Goal: Task Accomplishment & Management: Use online tool/utility

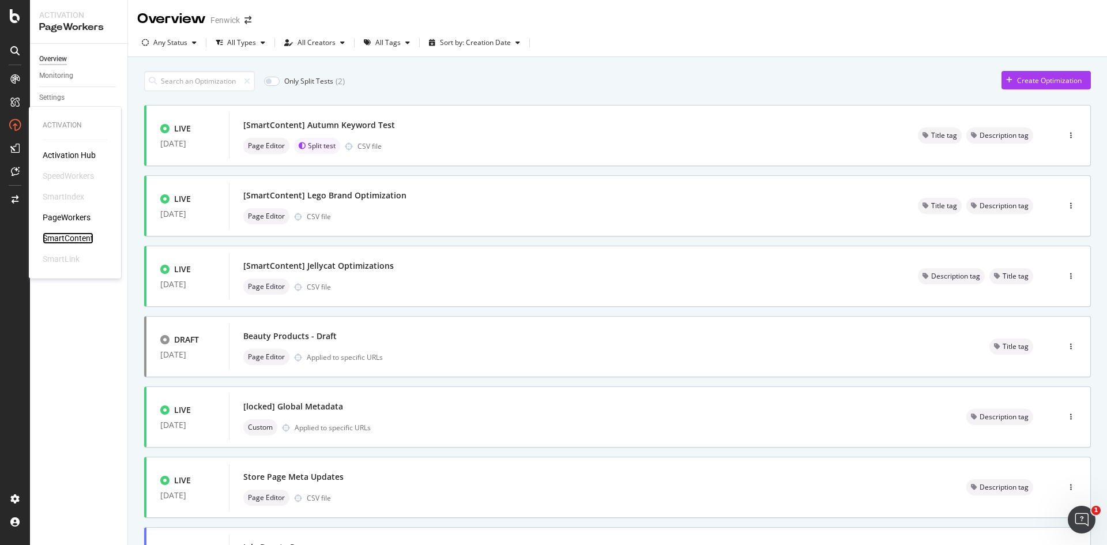
click at [90, 237] on div "SmartContent" at bounding box center [68, 238] width 51 height 12
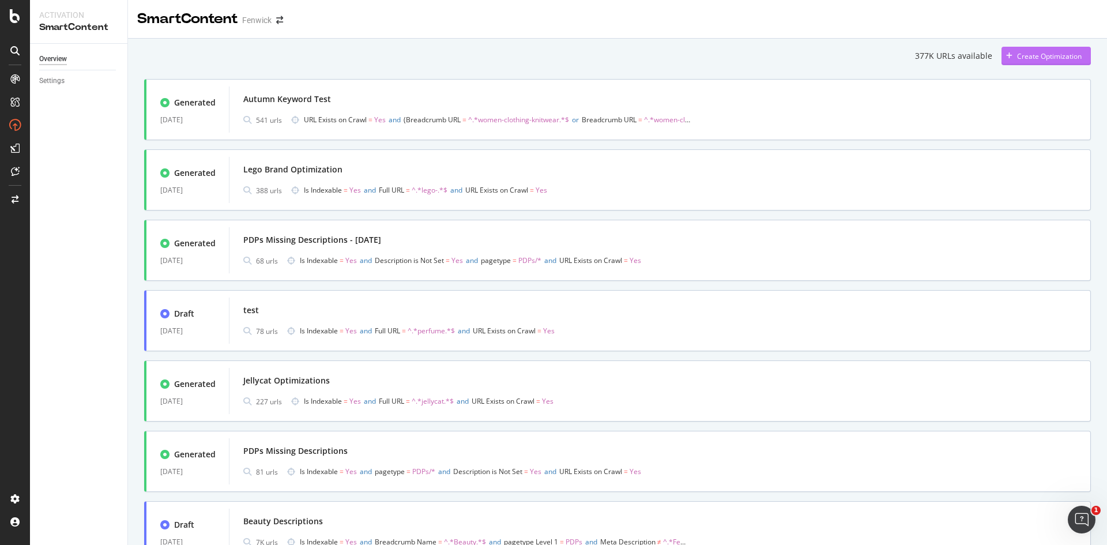
click at [1027, 50] on div "Create Optimization" at bounding box center [1041, 55] width 80 height 17
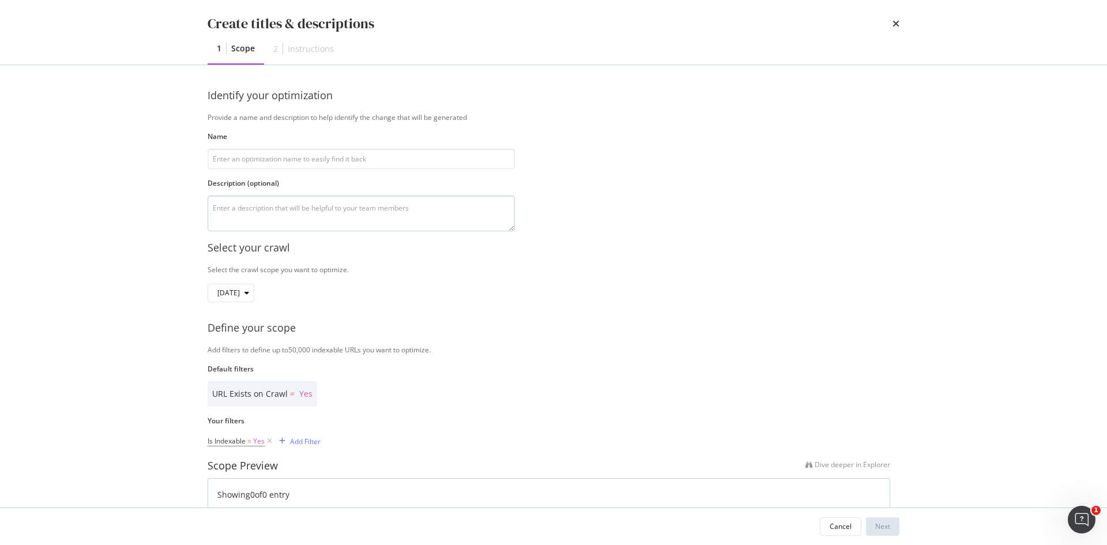
type input "U"
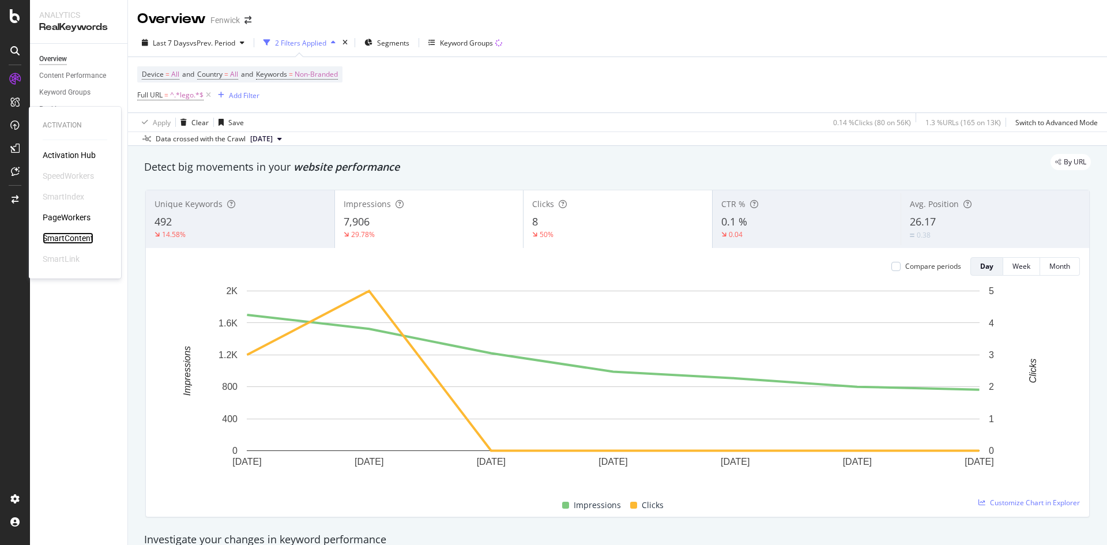
click at [69, 233] on div "SmartContent" at bounding box center [68, 238] width 51 height 12
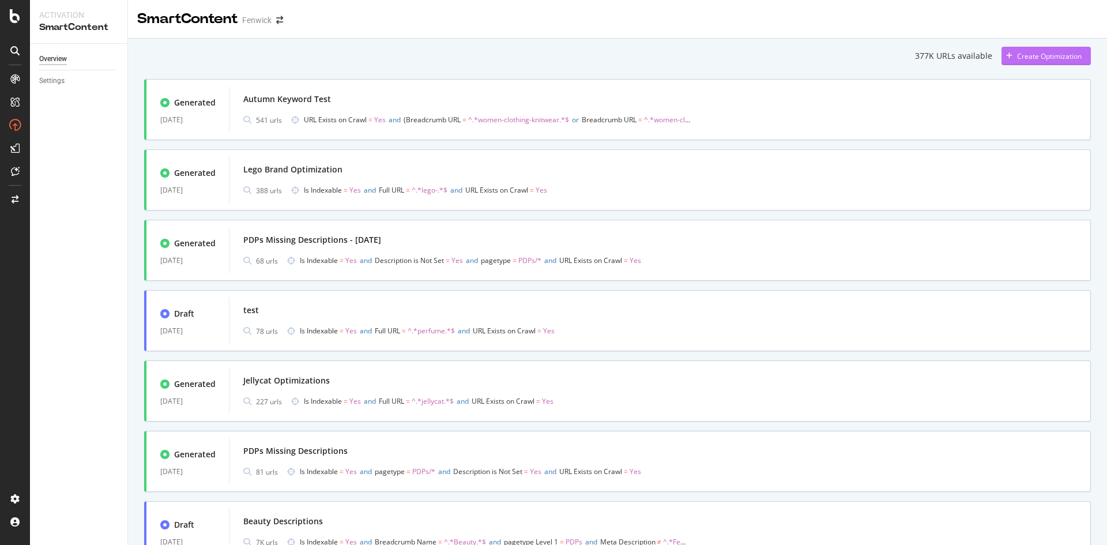
click at [1050, 55] on div "Create Optimization" at bounding box center [1049, 56] width 65 height 10
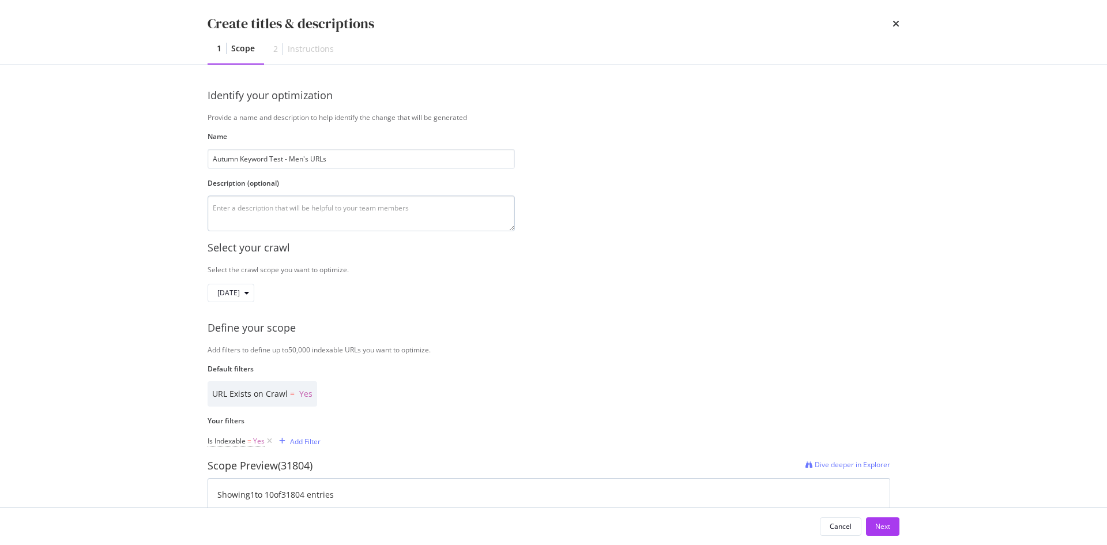
type input "Autumn Keyword Test - Men's URLs"
click at [381, 223] on textarea "modal" at bounding box center [361, 213] width 307 height 36
type textarea "\"
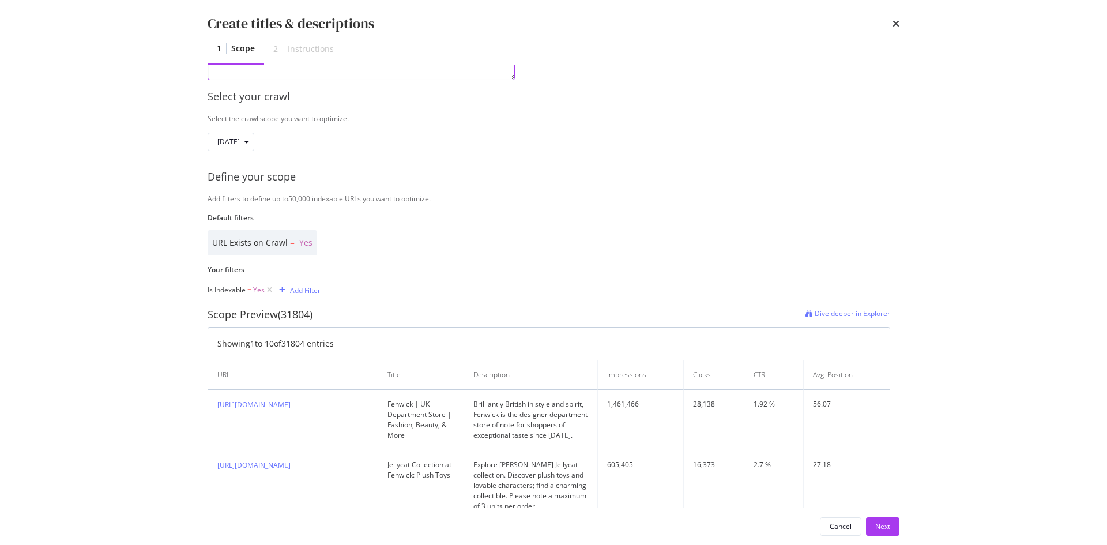
scroll to position [152, 0]
type textarea "Men's Kint, Outerwear and Jackets URLs"
click at [307, 287] on div "Add Filter" at bounding box center [305, 289] width 31 height 10
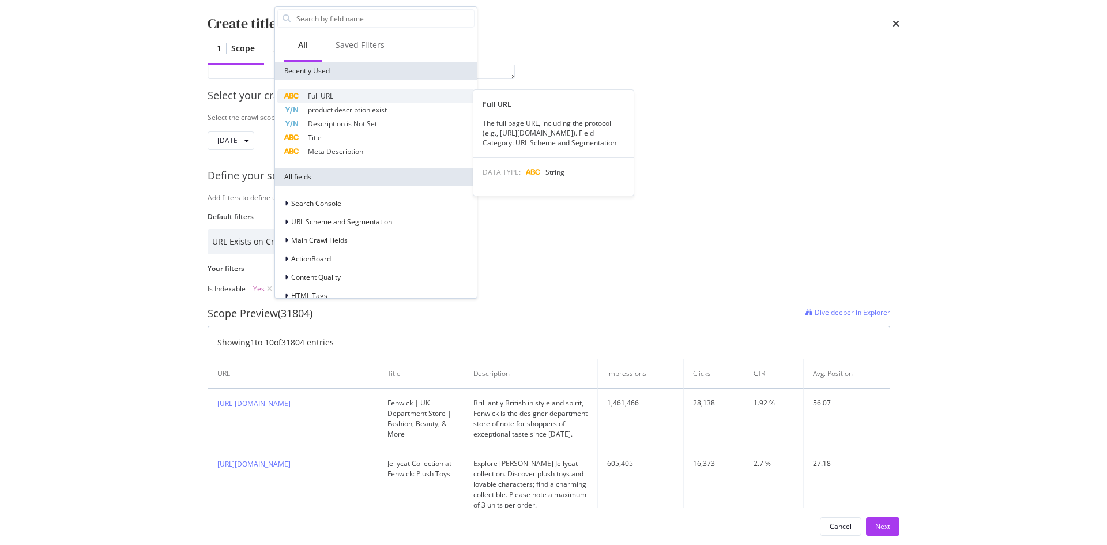
click at [318, 94] on span "Full URL" at bounding box center [320, 96] width 25 height 10
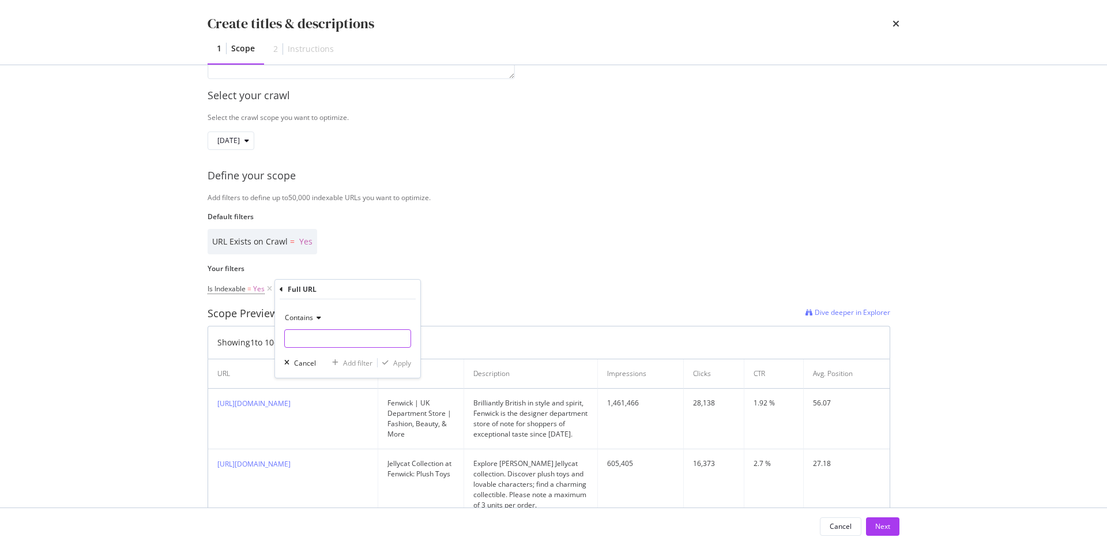
click at [326, 330] on input "Name" at bounding box center [348, 338] width 126 height 18
paste input "/men-clothing-knitwear"
type input "/men-clothing-knitwear"
click at [398, 359] on div "Apply" at bounding box center [402, 363] width 18 height 10
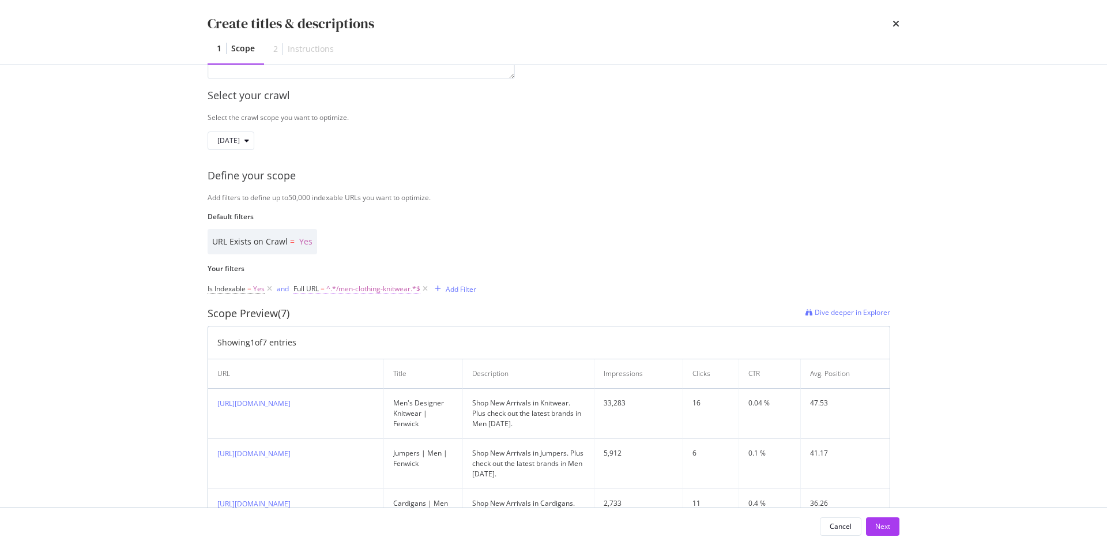
click at [344, 288] on span "^.*/men-clothing-knitwear.*$" at bounding box center [373, 289] width 94 height 16
click at [506, 247] on div "URL Exists on Crawl = Yes" at bounding box center [549, 241] width 682 height 25
click at [427, 288] on icon "modal" at bounding box center [425, 289] width 10 height 12
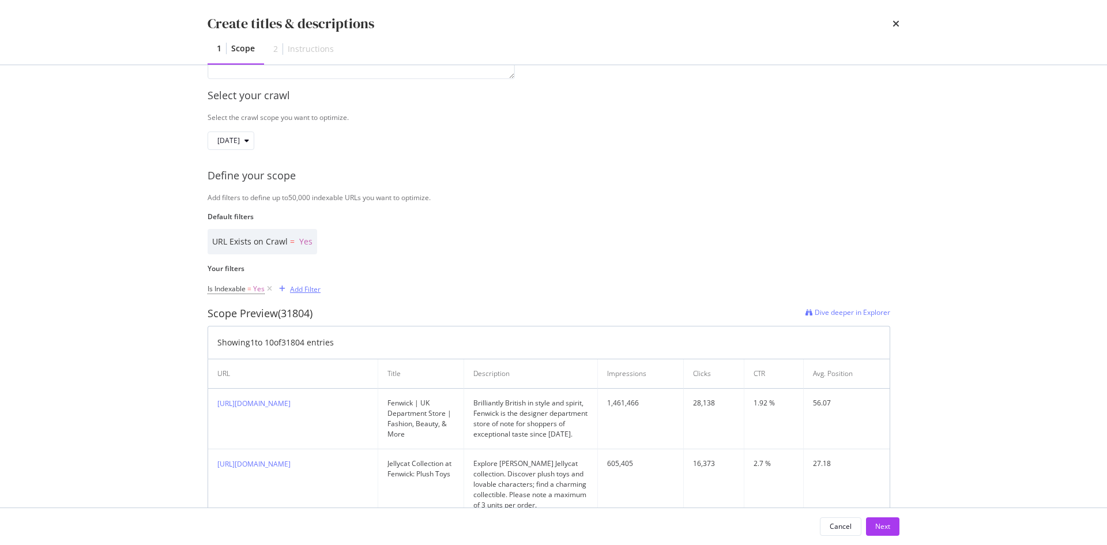
click at [308, 285] on div "Add Filter" at bounding box center [305, 289] width 31 height 10
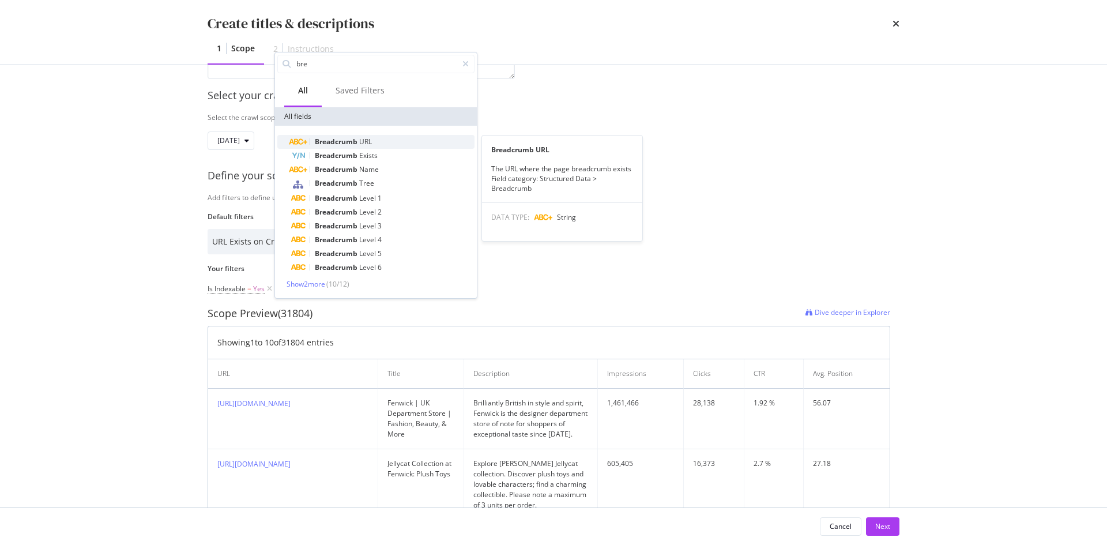
type input "bre"
click at [320, 140] on span "Breadcrumb" at bounding box center [337, 142] width 44 height 10
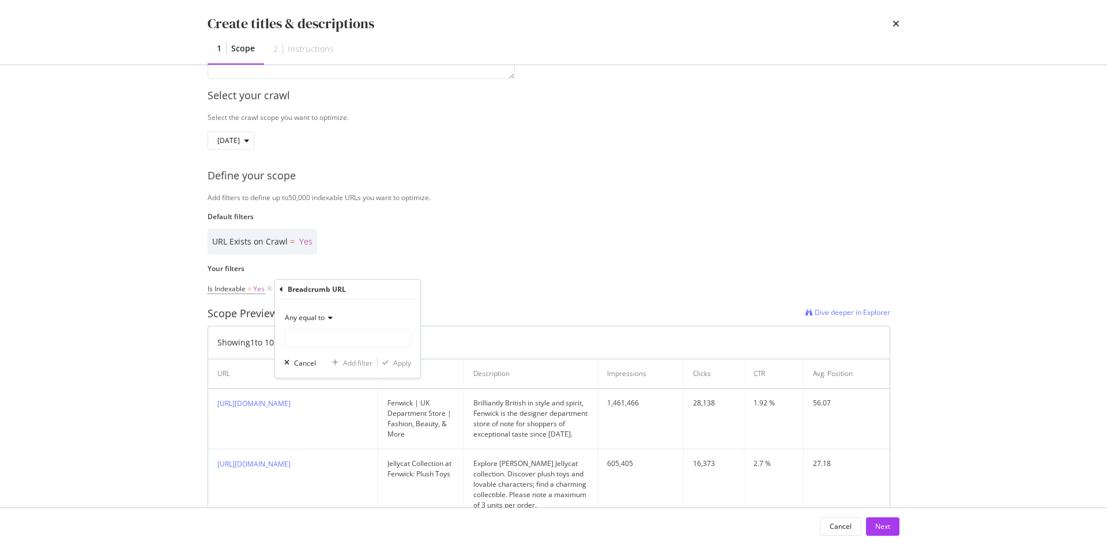
click at [308, 315] on span "Any equal to" at bounding box center [305, 317] width 40 height 10
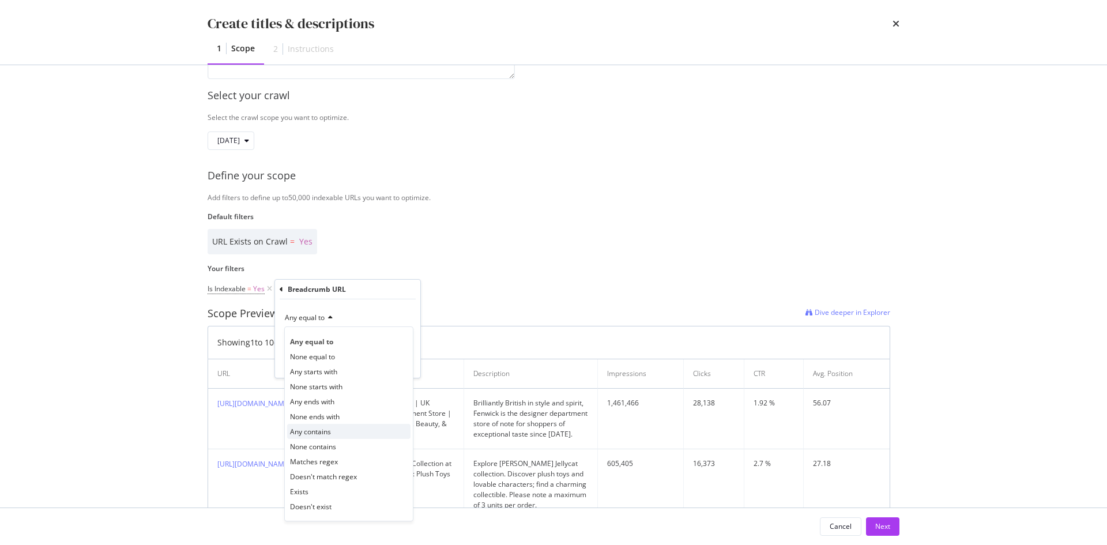
click at [308, 430] on span "Any contains" at bounding box center [310, 432] width 41 height 10
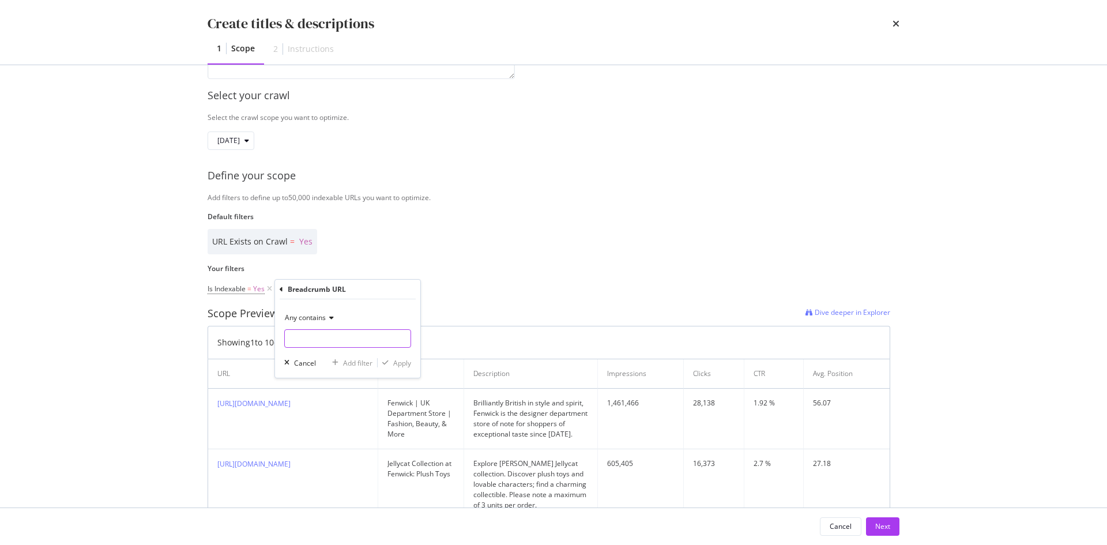
click at [322, 339] on input "Name" at bounding box center [348, 338] width 126 height 18
paste input "/men-clothing-knitwear"
type input "/men-clothing-knitwear"
click at [406, 363] on div "Apply" at bounding box center [402, 363] width 18 height 10
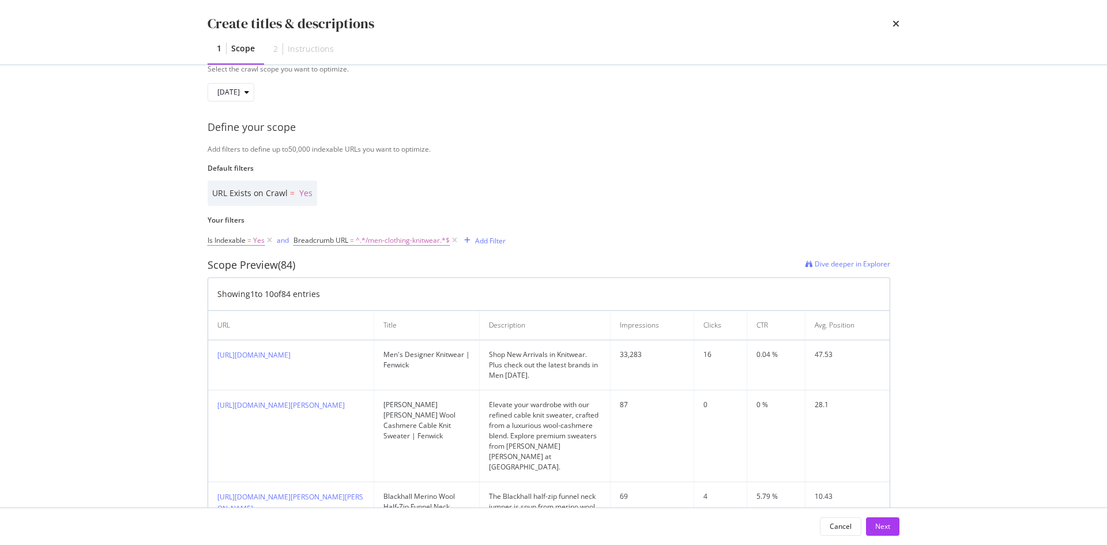
scroll to position [200, 0]
click at [477, 240] on div "Add Filter" at bounding box center [490, 241] width 31 height 10
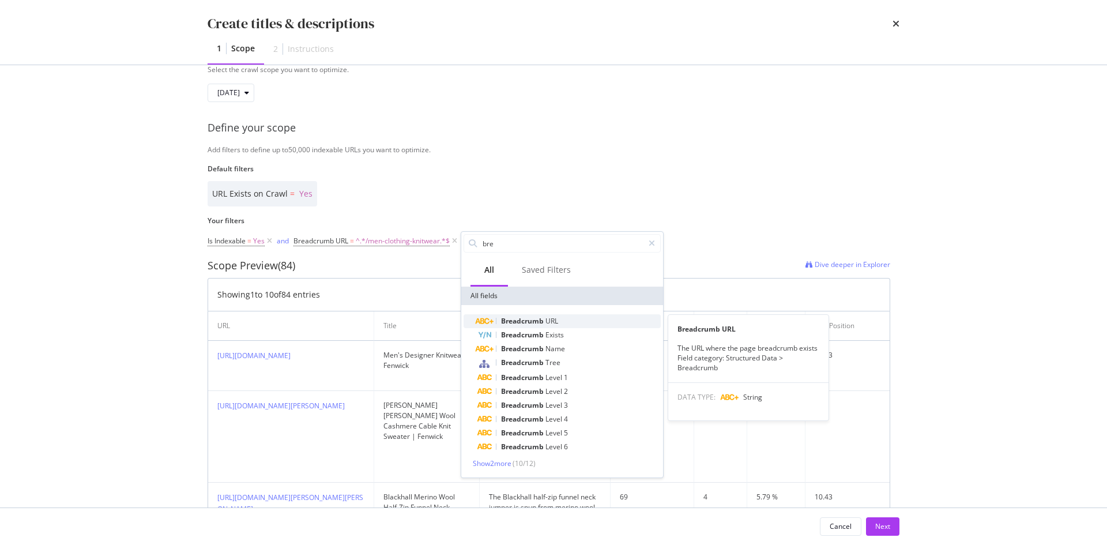
click at [543, 320] on span "Breadcrumb" at bounding box center [523, 321] width 44 height 10
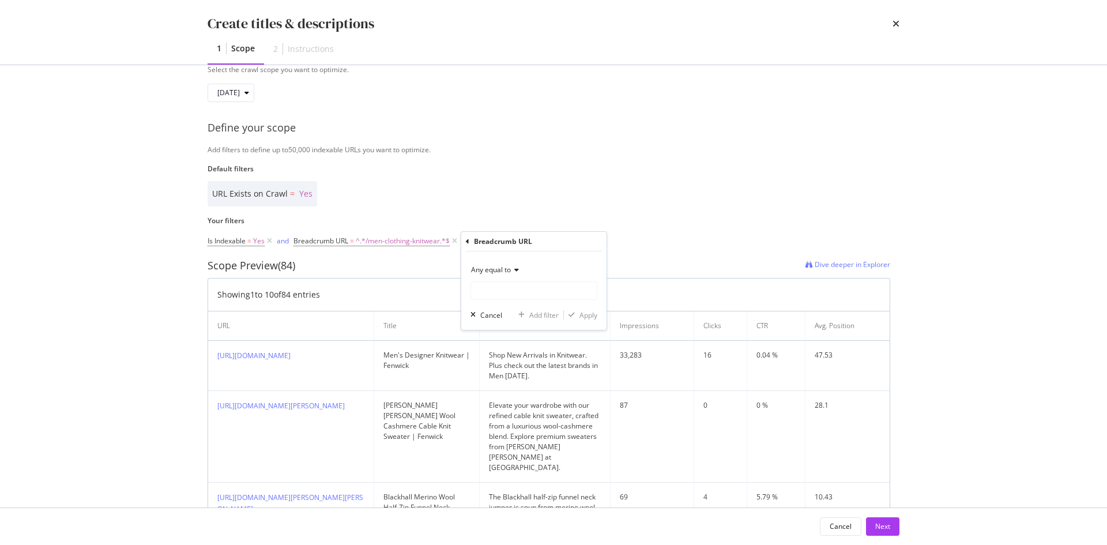
click at [484, 273] on span "Any equal to" at bounding box center [491, 270] width 40 height 10
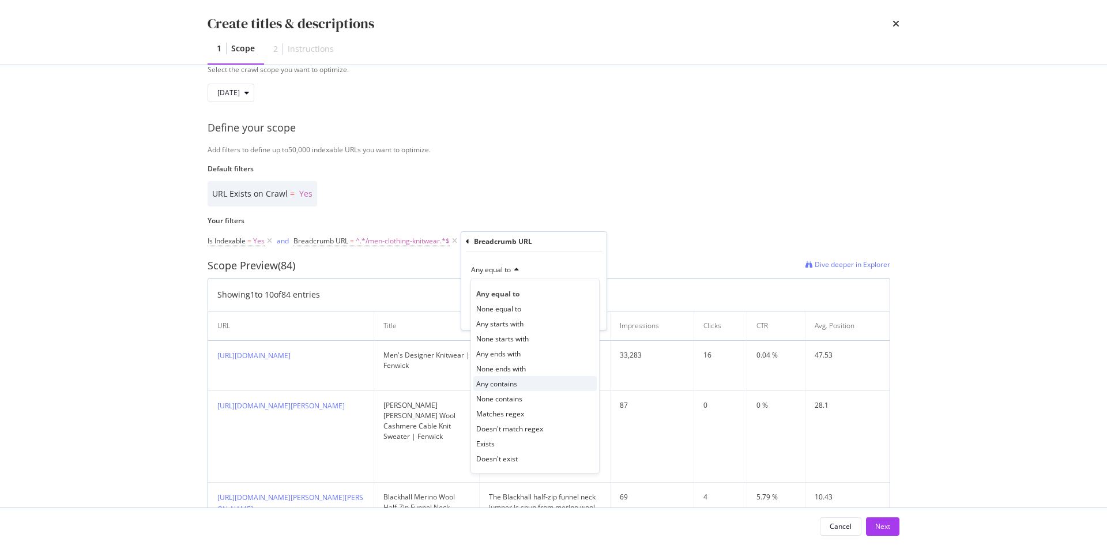
click at [499, 386] on span "Any contains" at bounding box center [496, 384] width 41 height 10
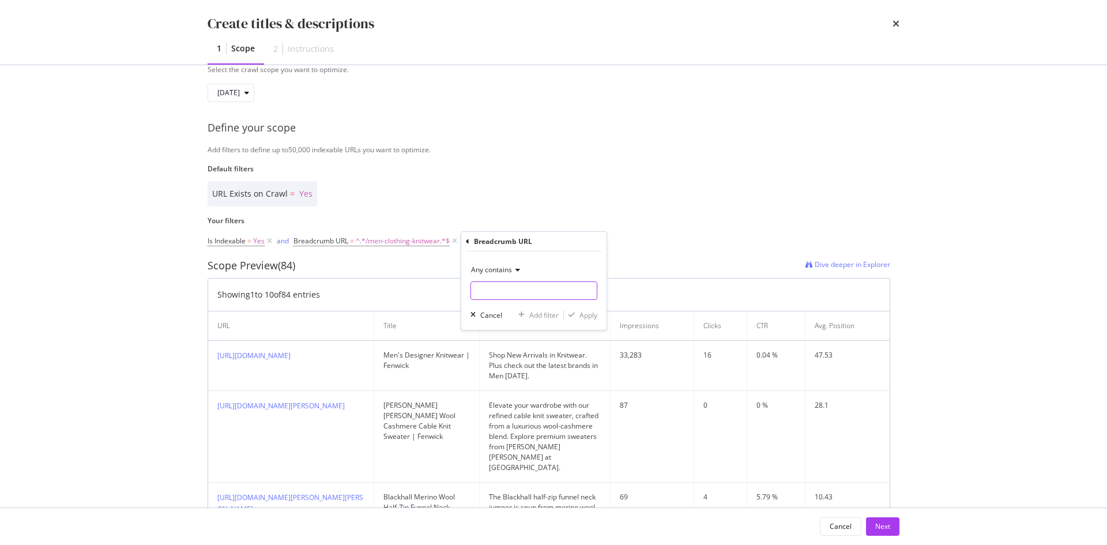
click at [478, 288] on input "Name" at bounding box center [534, 290] width 126 height 18
paste input "men-clothing-coats-and-jackets"
type input "men-clothing-coats-and-jackets"
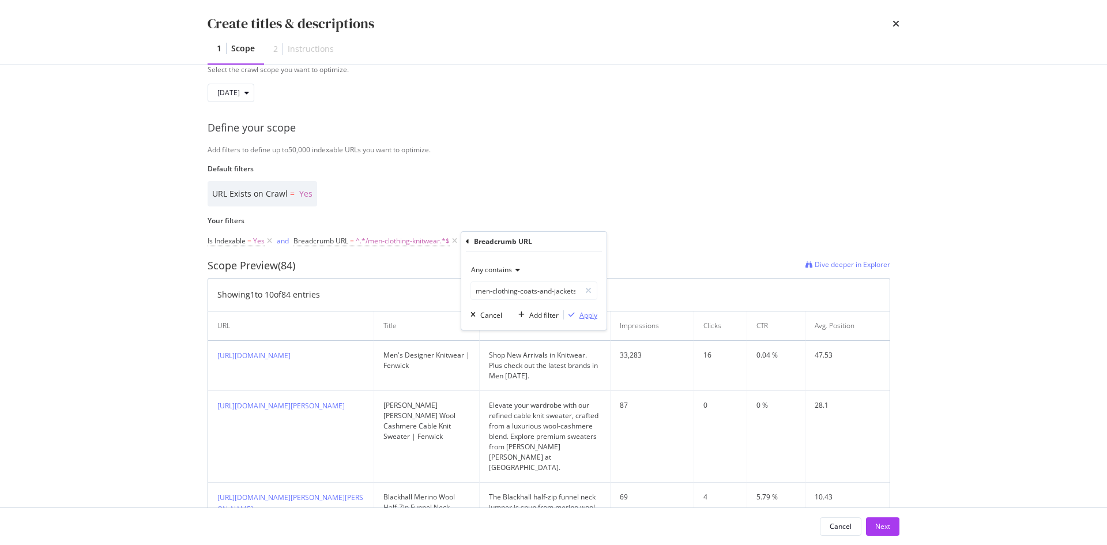
click at [582, 314] on div "Apply" at bounding box center [588, 315] width 18 height 10
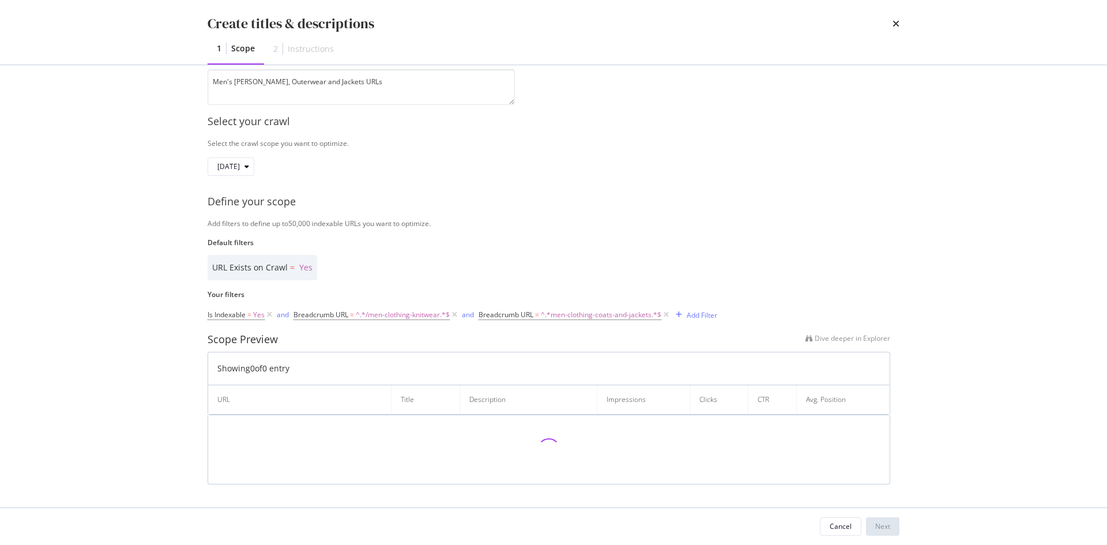
scroll to position [126, 0]
click at [279, 315] on div "and" at bounding box center [283, 315] width 12 height 10
click at [451, 248] on div "Default filters URL Exists on Crawl = Yes" at bounding box center [549, 258] width 682 height 43
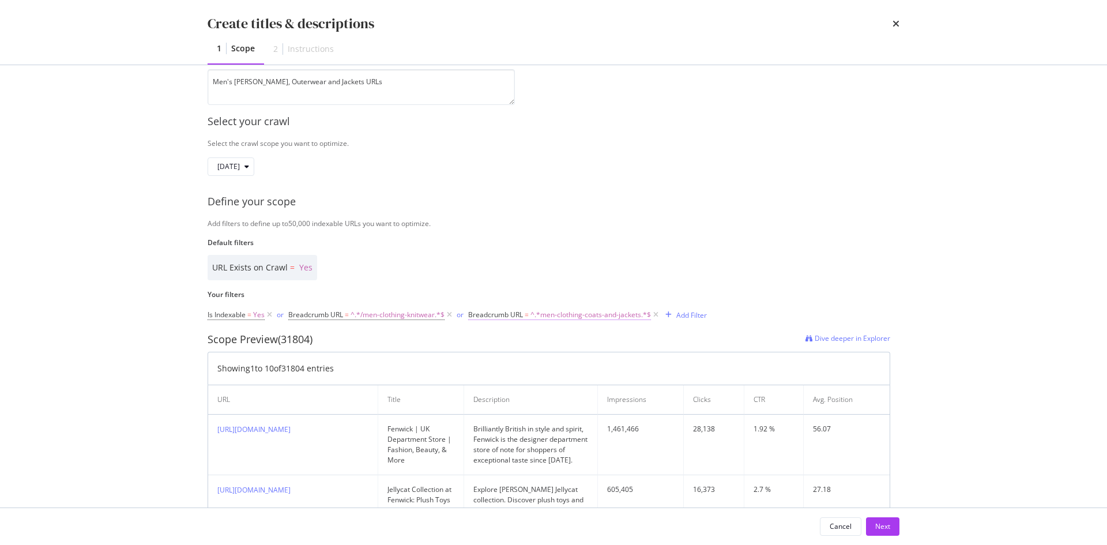
click at [565, 314] on span "^.*men-clothing-coats-and-jackets.*$" at bounding box center [590, 315] width 120 height 16
click at [270, 316] on icon "modal" at bounding box center [270, 315] width 10 height 12
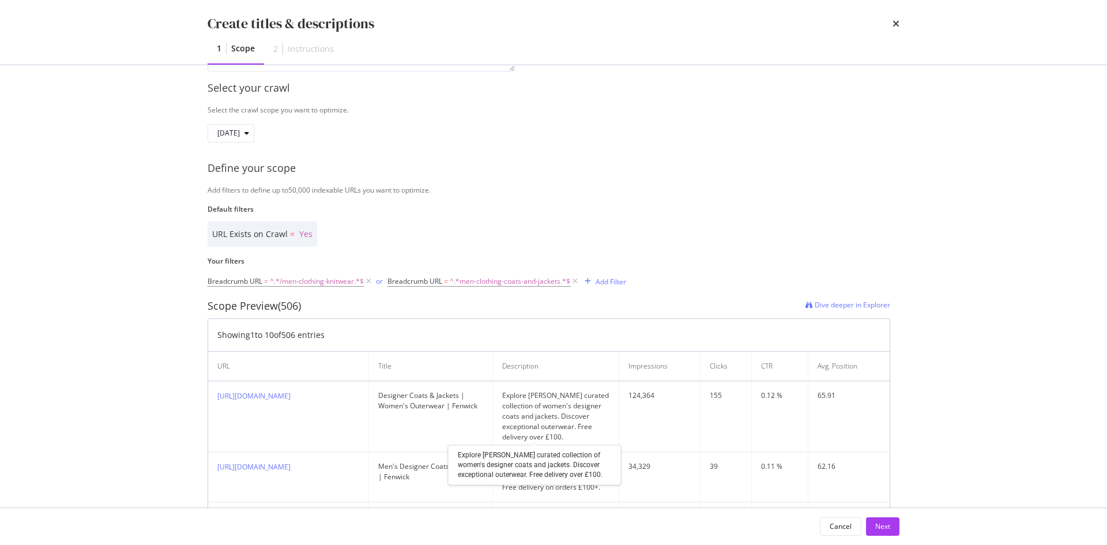
scroll to position [159, 0]
click at [884, 523] on div "Next" at bounding box center [882, 526] width 15 height 10
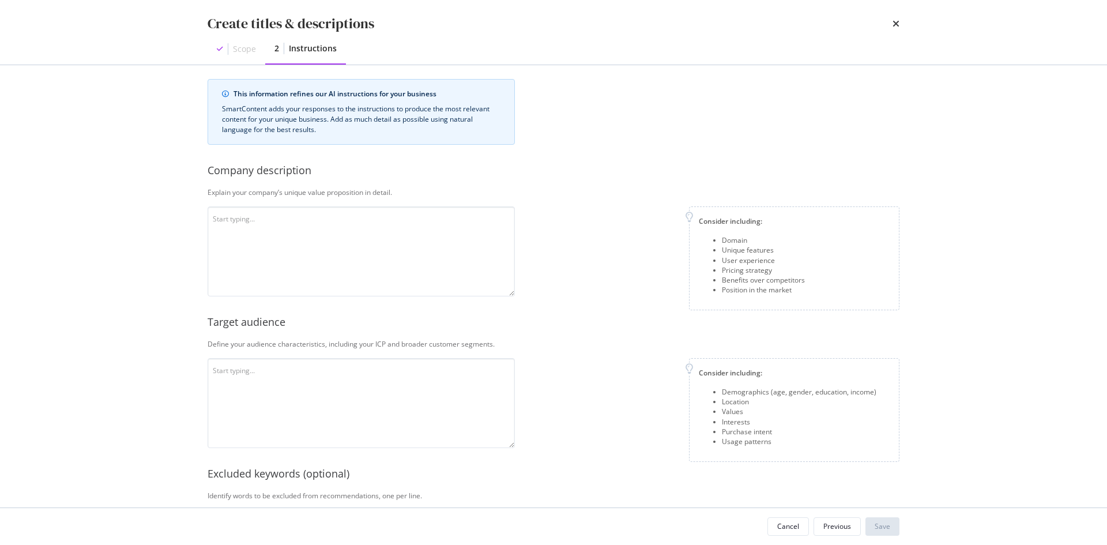
scroll to position [1, 0]
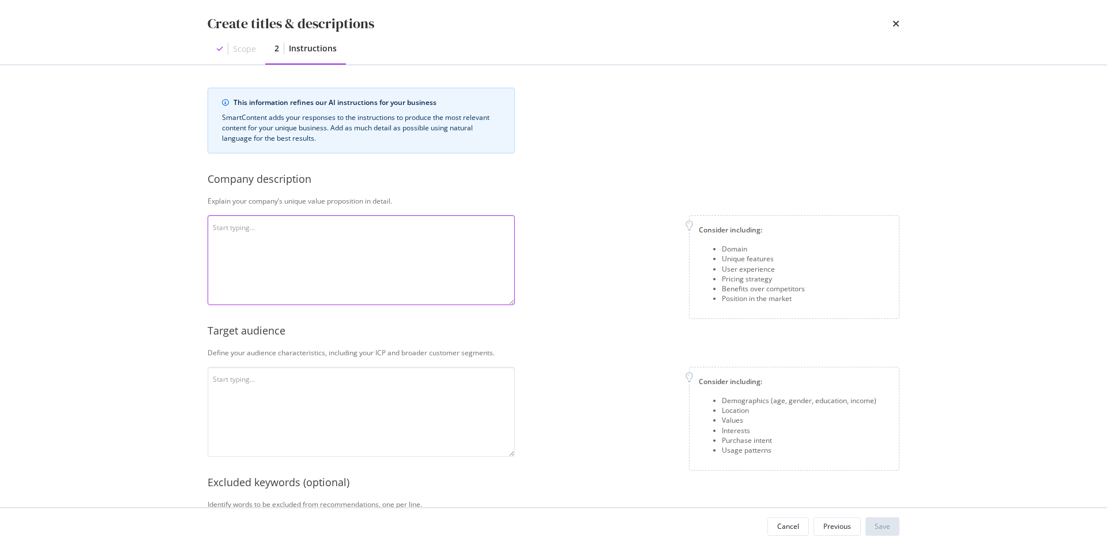
click at [399, 261] on textarea "modal" at bounding box center [361, 260] width 307 height 90
paste textarea "Fenwick’s target audience primarily consists of affluent, style-conscious consu…"
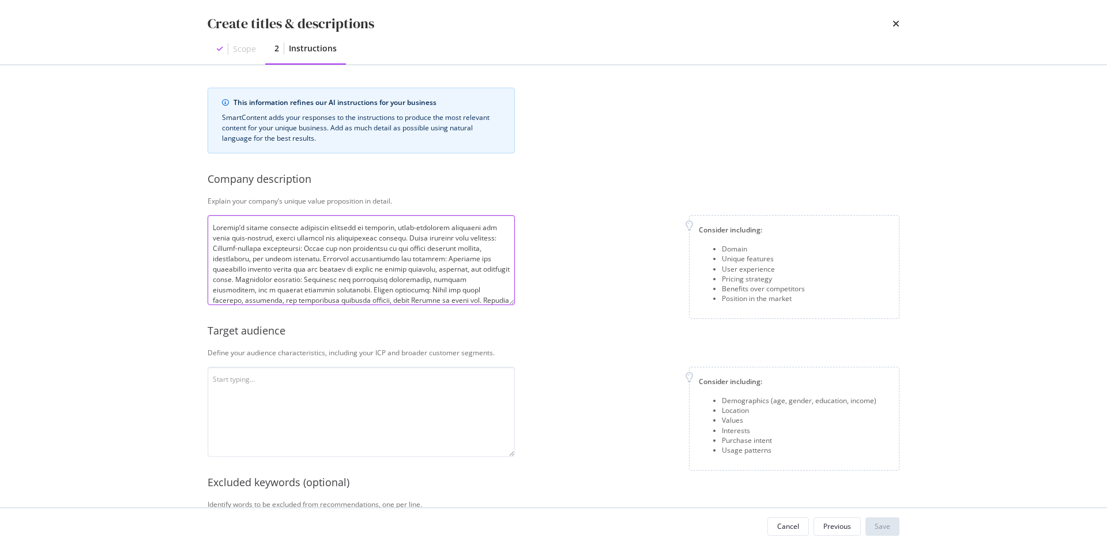
scroll to position [84, 0]
type textarea "Fenwick’s target audience primarily consists of affluent, style-conscious consu…"
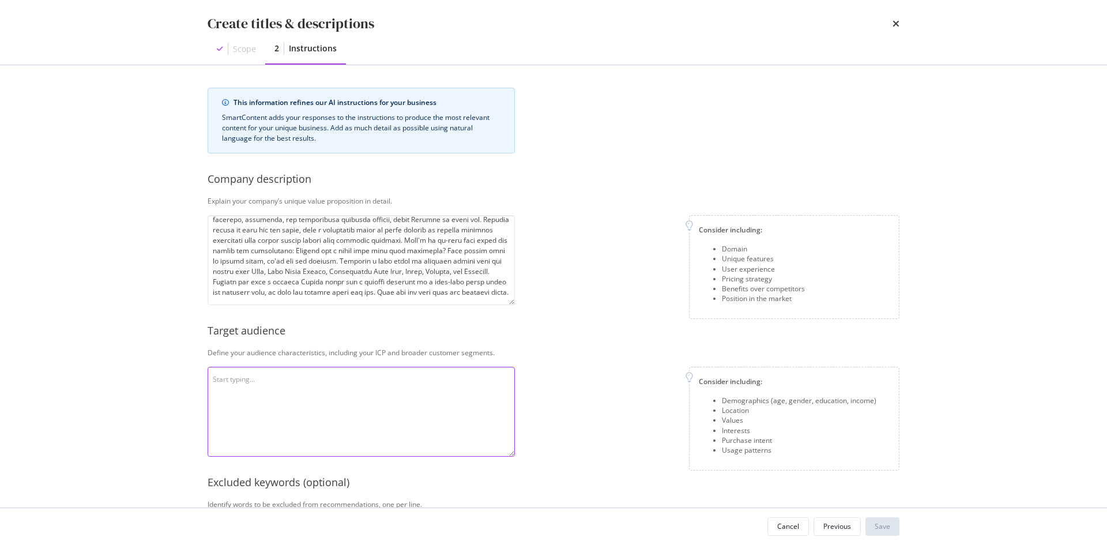
click at [405, 395] on textarea "modal" at bounding box center [361, 412] width 307 height 90
paste textarea "Fenwick’s target audience primarily consists of affluent, style-conscious consu…"
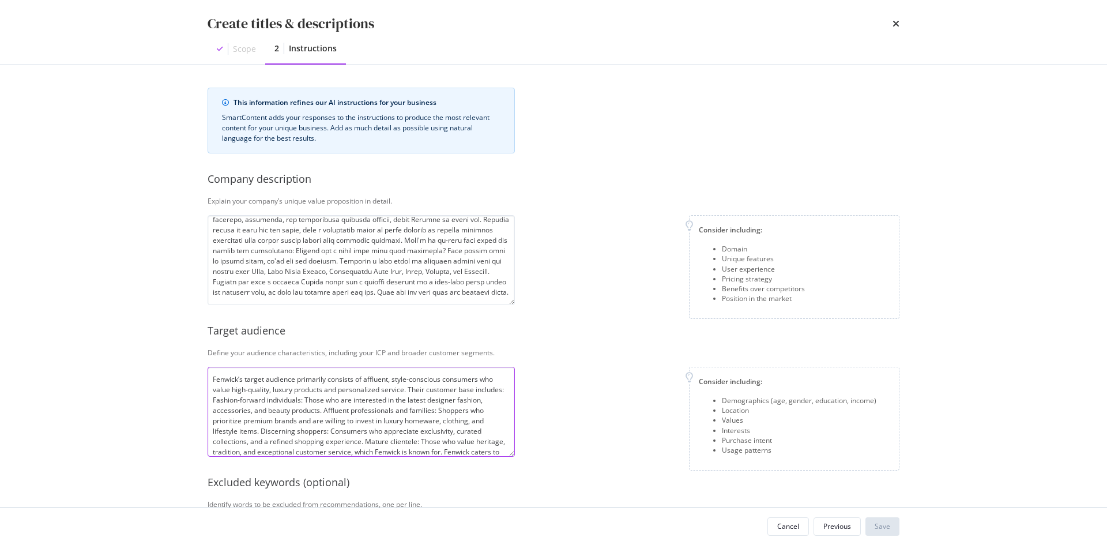
scroll to position [21, 0]
type textarea "Fenwick’s target audience primarily consists of affluent, style-conscious consu…"
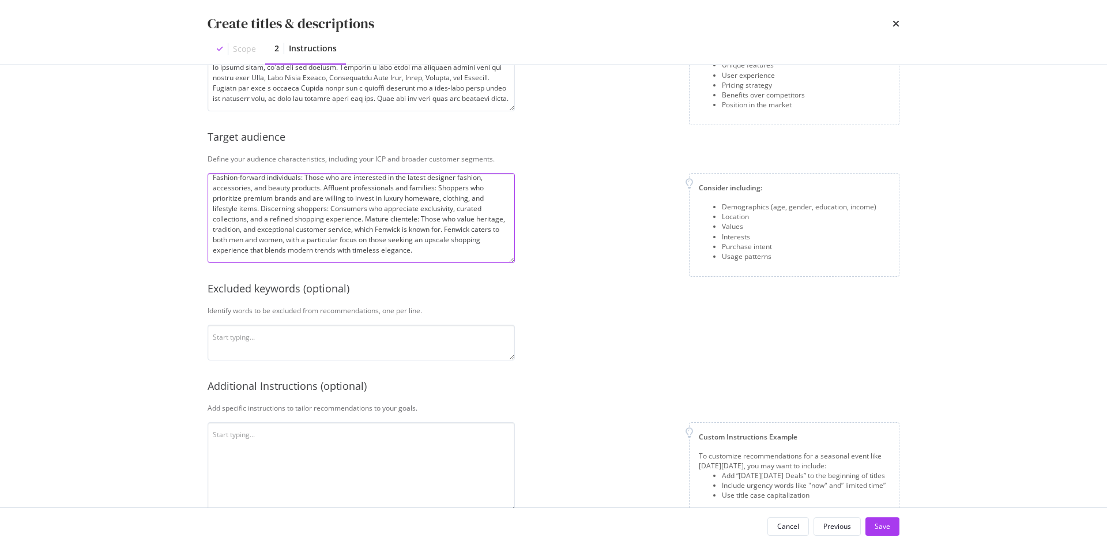
scroll to position [221, 0]
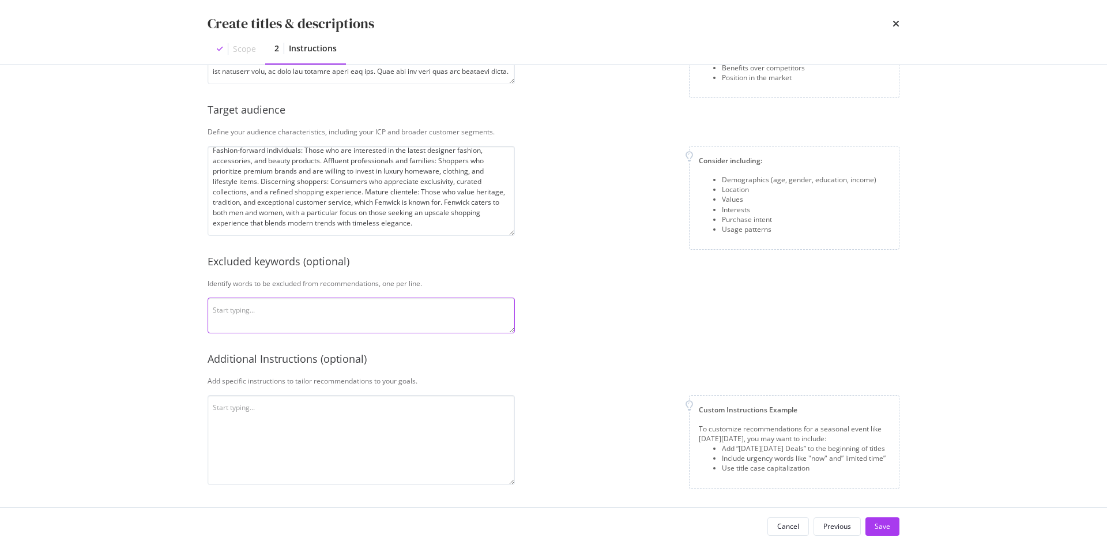
click at [346, 310] on textarea "modal" at bounding box center [361, 315] width 307 height 36
paste textarea "cheap, sale, low-cost, best price, discounted, Perfect, On-trend, Trendy, Fashi…"
type textarea "cheap, sale, low-cost, best price, discounted, Perfect, On-trend, Trendy, Fashi…"
click at [409, 403] on textarea "modal" at bounding box center [361, 440] width 307 height 90
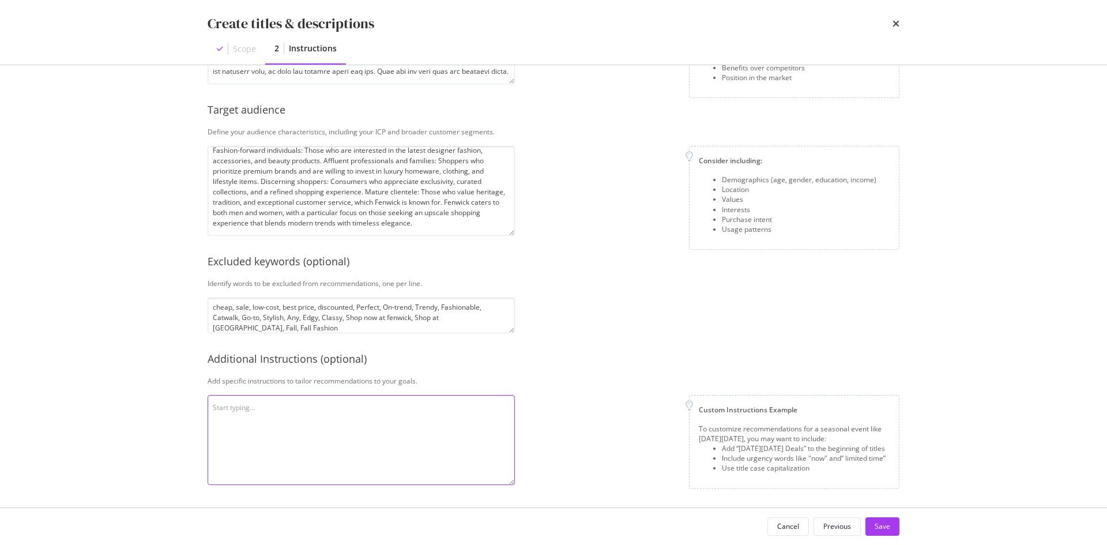
paste textarea "Write a compelling meta description optimized for SEO that highlights autumn fa…"
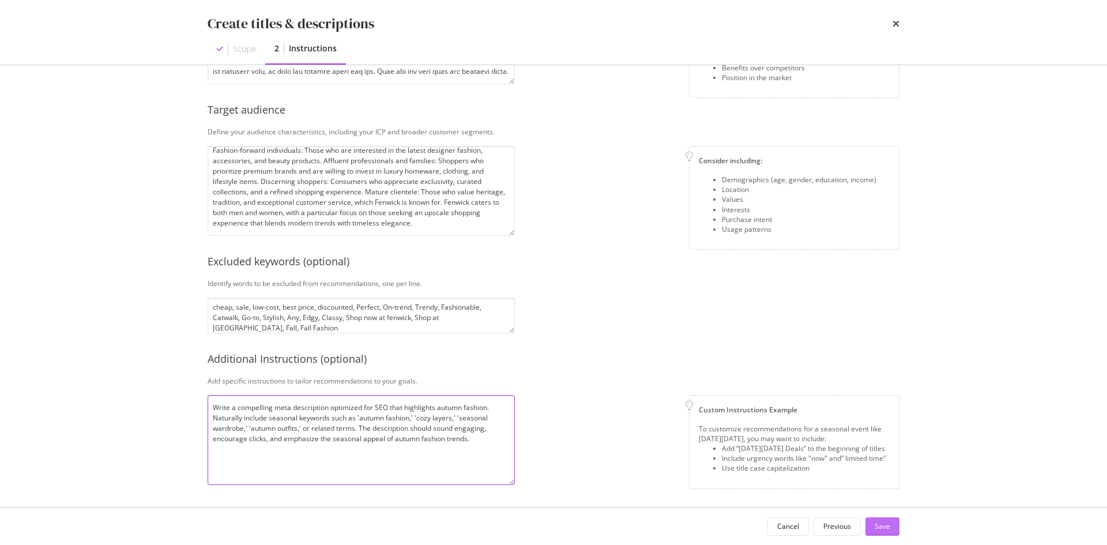
type textarea "Write a compelling meta description optimized for SEO that highlights autumn fa…"
click at [888, 527] on div "Save" at bounding box center [882, 526] width 16 height 10
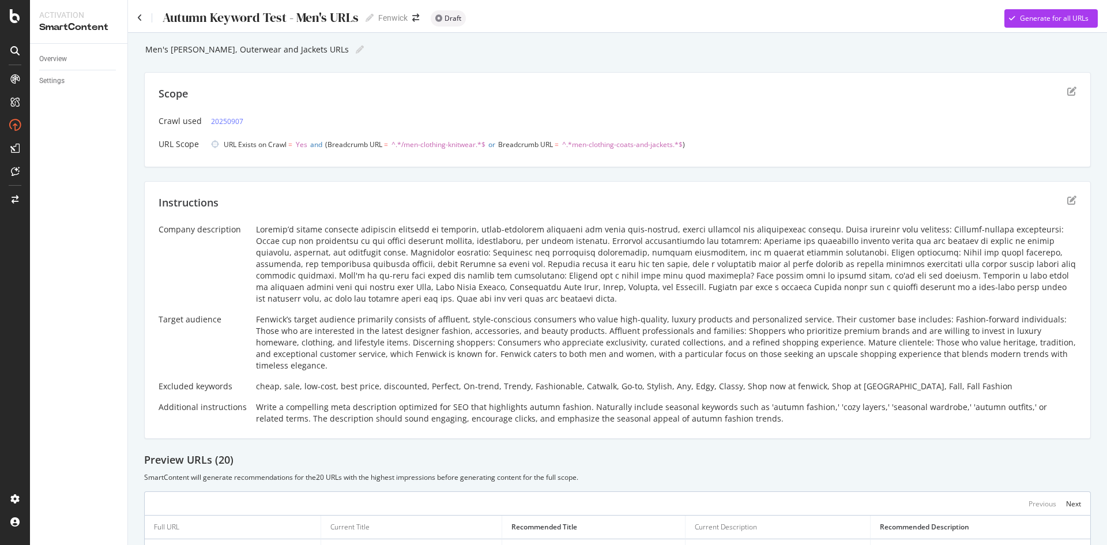
click at [1063, 76] on div "Scope Crawl used 20250907 URL Scope URL Exists on Crawl = Yes and Breadcrumb UR…" at bounding box center [617, 119] width 946 height 95
click at [1063, 75] on div "Scope Crawl used 20250907 URL Scope URL Exists on Crawl = Yes and Breadcrumb UR…" at bounding box center [617, 119] width 946 height 95
drag, startPoint x: 1063, startPoint y: 75, endPoint x: 1059, endPoint y: 93, distance: 18.3
click at [1059, 93] on div "Scope Crawl used 20250907 URL Scope URL Exists on Crawl = Yes and Breadcrumb UR…" at bounding box center [617, 119] width 946 height 95
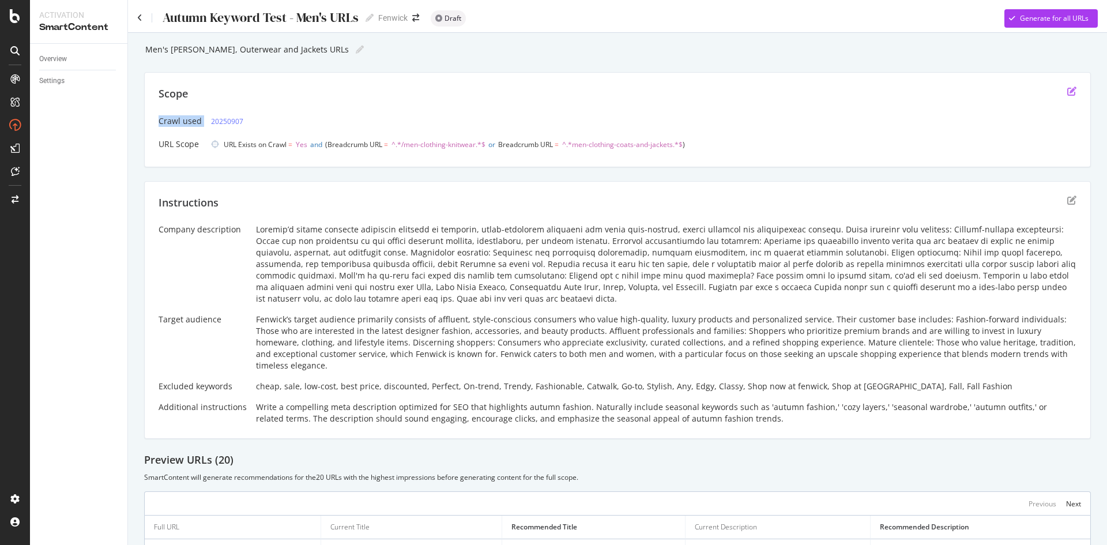
click at [1067, 93] on icon "edit" at bounding box center [1071, 90] width 9 height 9
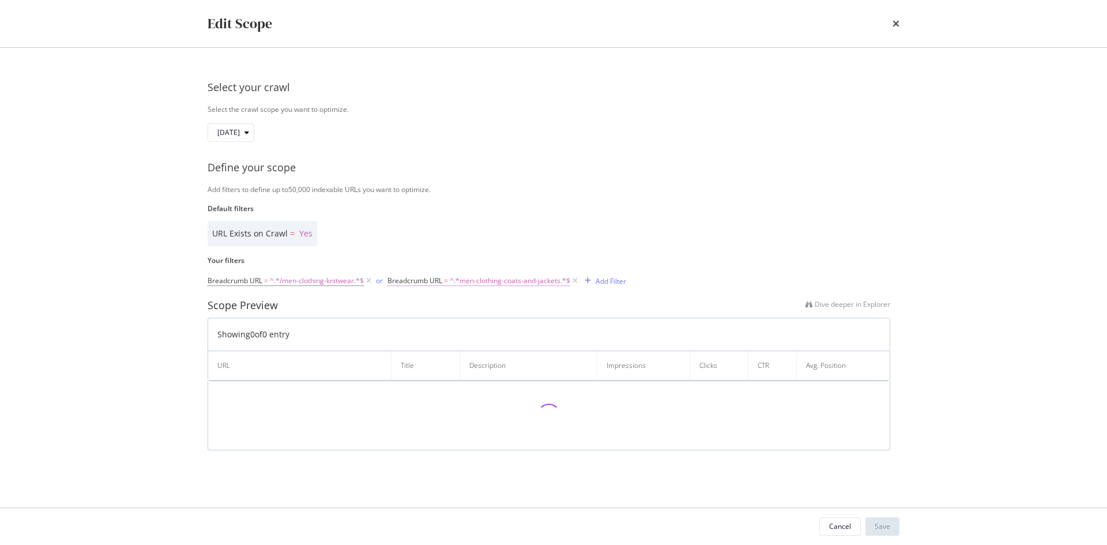
click at [534, 278] on span "^.*men-clothing-coats-and-jackets.*$" at bounding box center [510, 281] width 120 height 16
click at [403, 332] on input "men-clothing-coats-and-jackets" at bounding box center [452, 328] width 109 height 18
type input "/men-clothing-coats-and-jackets"
click at [511, 357] on div "Apply" at bounding box center [516, 353] width 18 height 10
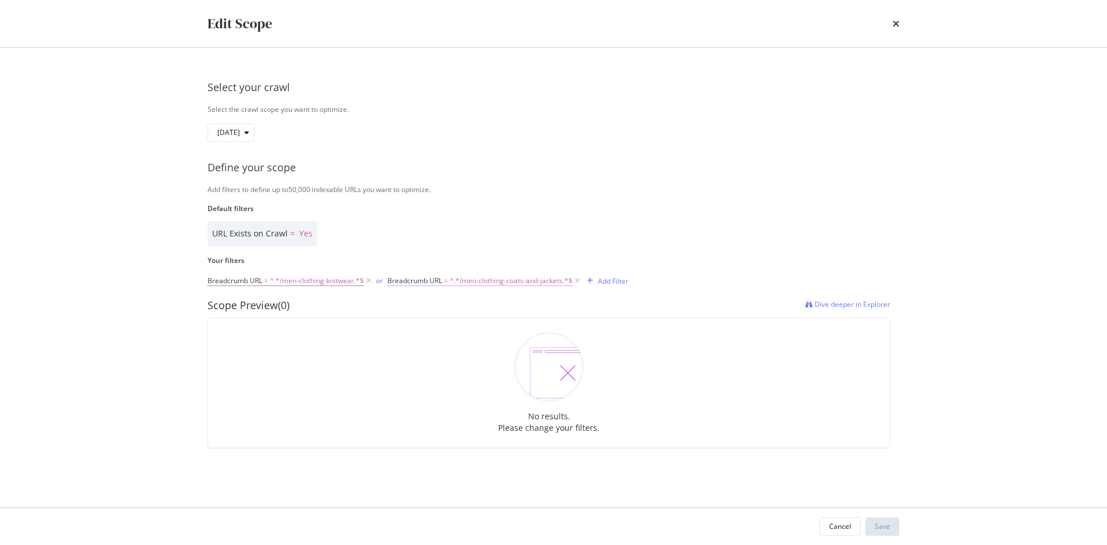
click at [515, 283] on span "^.*/men-clothing-coats-and-jackets.*$" at bounding box center [511, 281] width 123 height 16
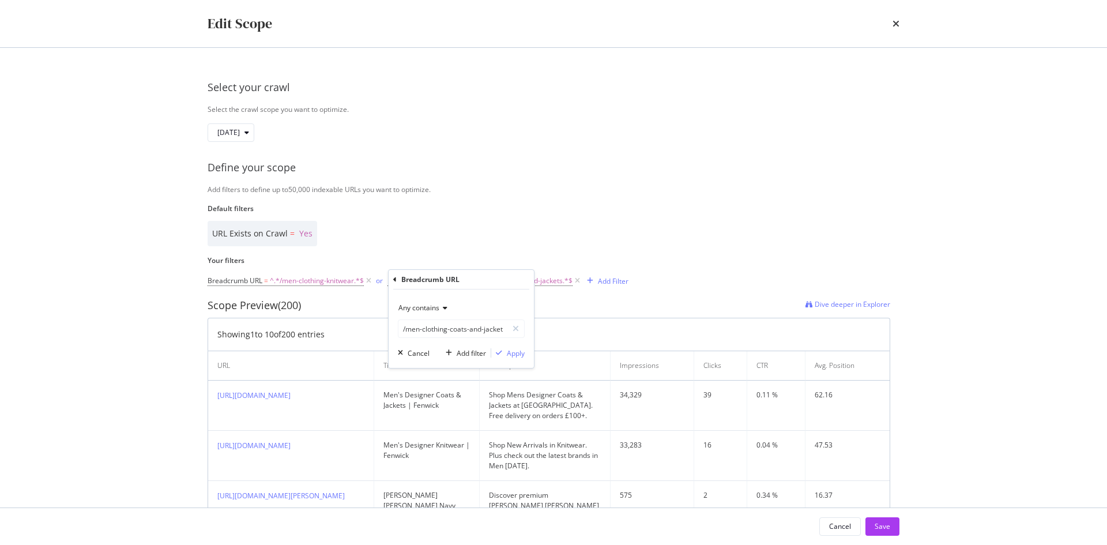
click at [625, 246] on div "URL Exists on Crawl = Yes" at bounding box center [549, 233] width 682 height 25
click at [604, 283] on div "Add Filter" at bounding box center [613, 281] width 31 height 10
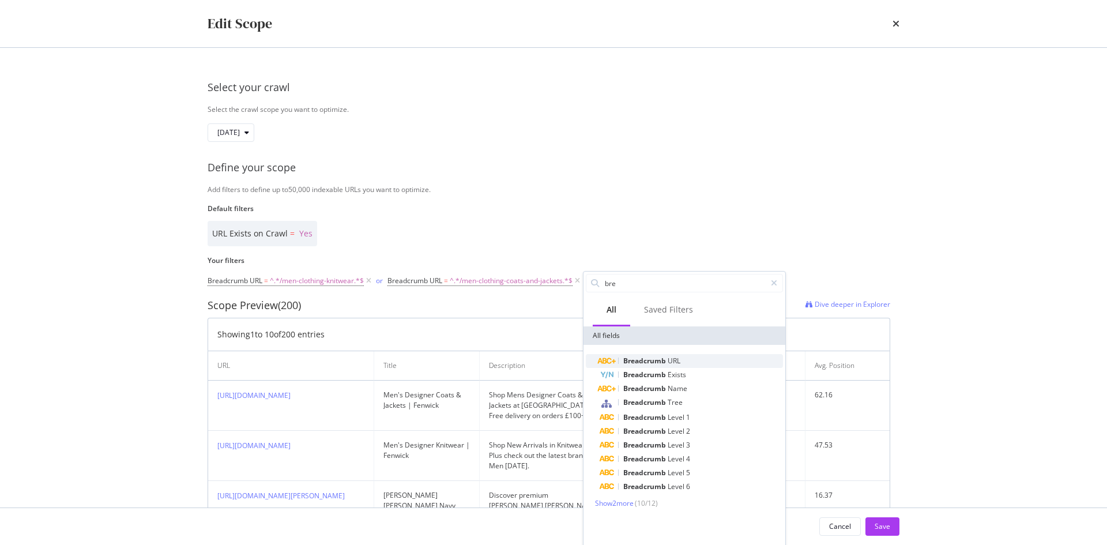
type input "bre"
click at [644, 358] on span "Breadcrumb" at bounding box center [645, 361] width 44 height 10
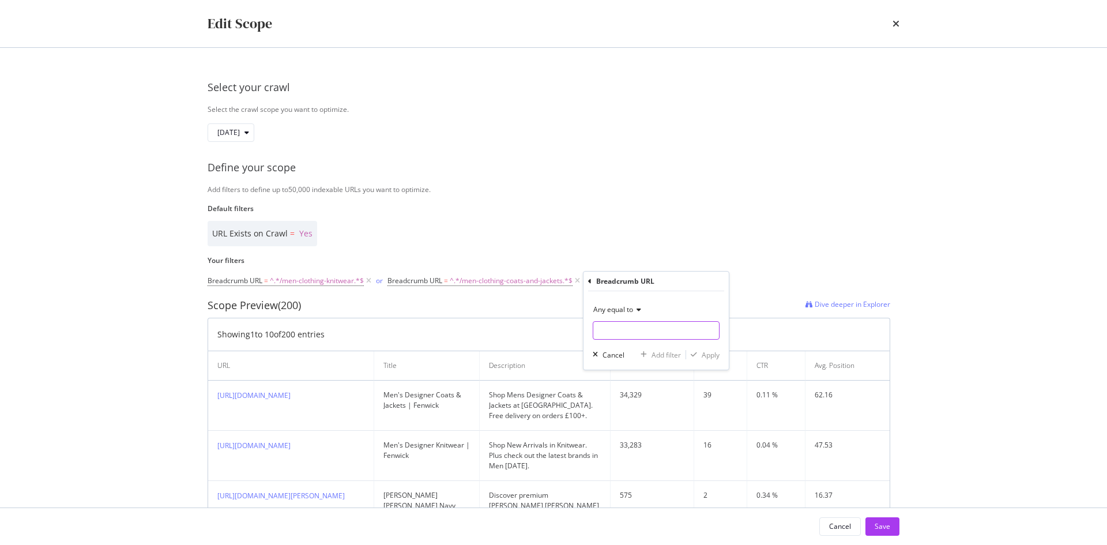
click at [642, 331] on input "Default filters" at bounding box center [656, 330] width 126 height 18
paste input "/mens-designer-sweatshirts-and-hoodies"
type input "/mens-designer-sweatshirts-and-hoodies"
click at [610, 315] on div "Any equal to" at bounding box center [656, 309] width 127 height 18
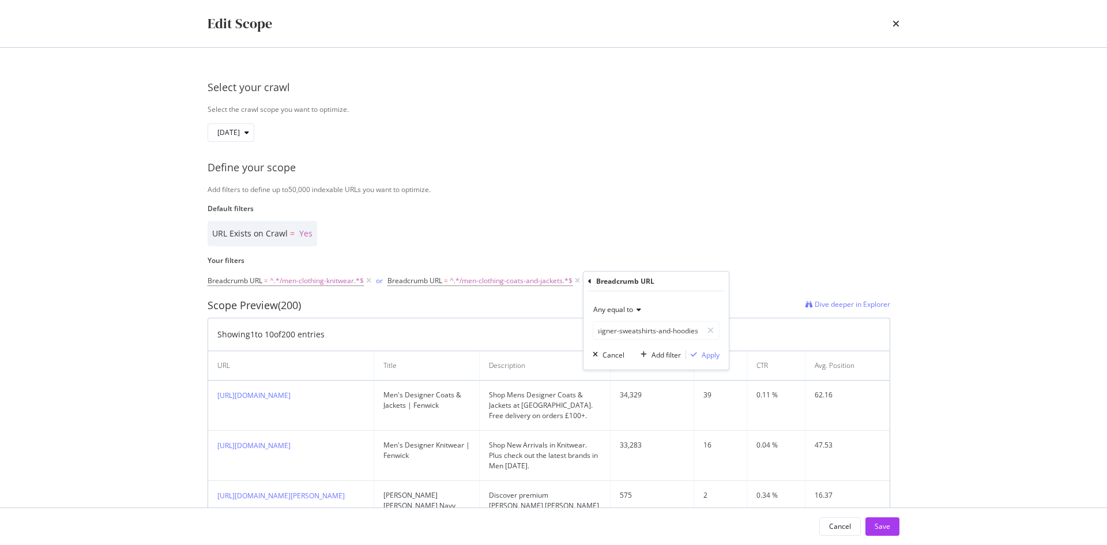
scroll to position [0, 0]
click at [629, 425] on span "Any contains" at bounding box center [618, 423] width 41 height 10
click at [700, 358] on div "modal" at bounding box center [694, 354] width 16 height 7
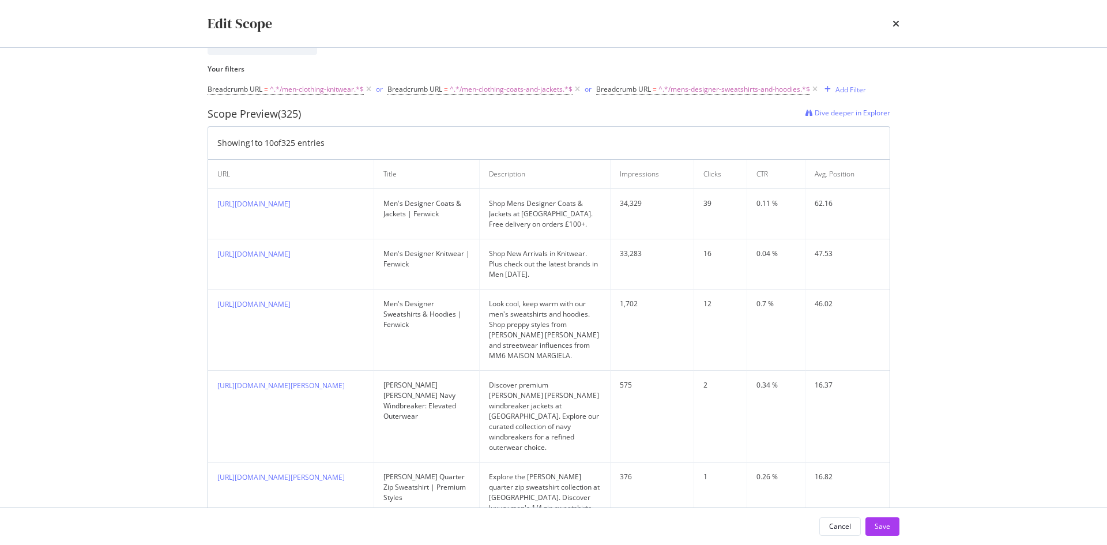
scroll to position [193, 0]
click at [884, 522] on div "Save" at bounding box center [882, 526] width 16 height 10
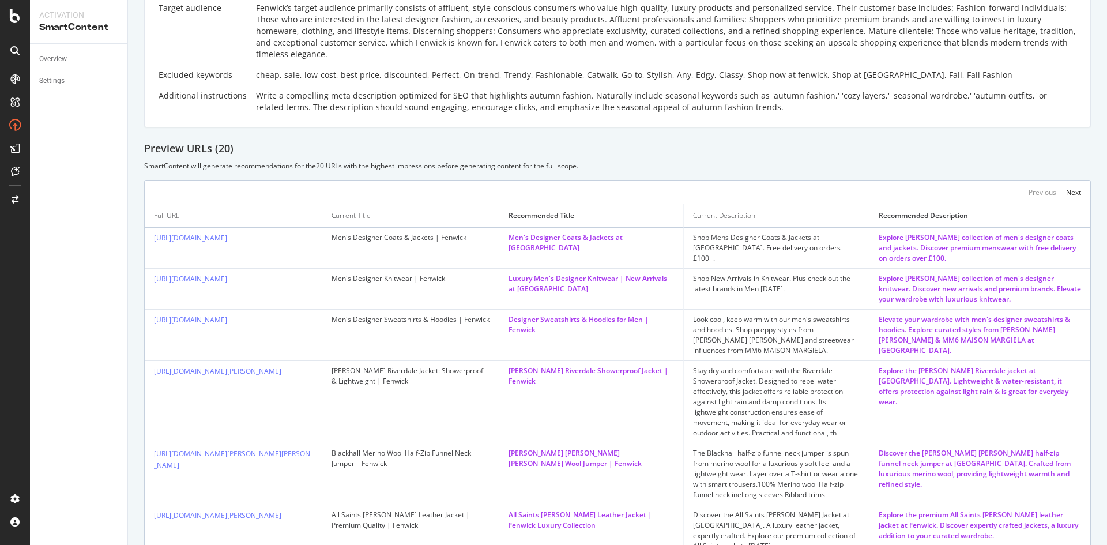
scroll to position [0, 0]
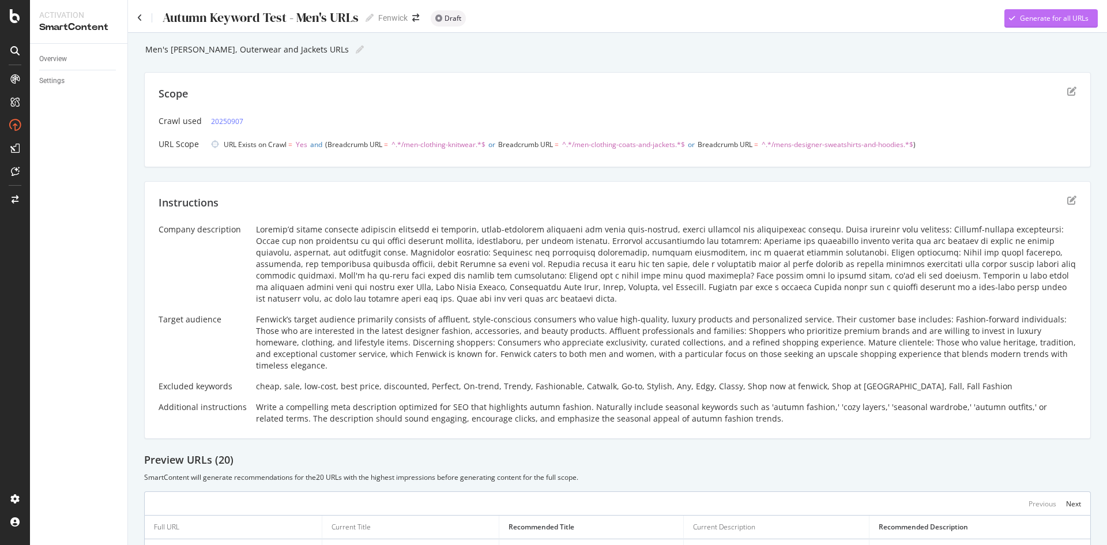
click at [1009, 17] on icon "button" at bounding box center [1012, 18] width 6 height 7
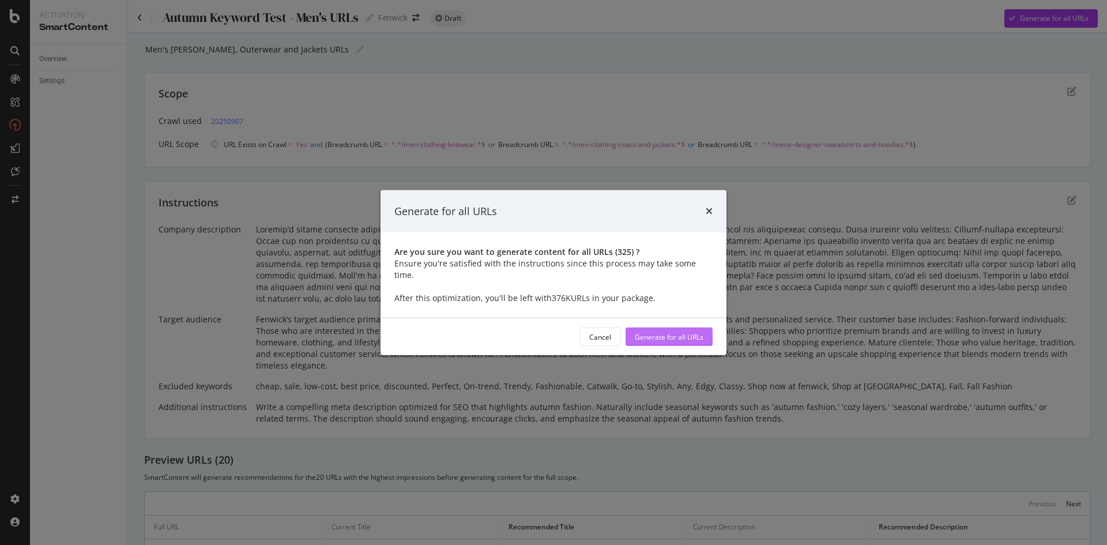
click at [650, 331] on div "Generate for all URLs" at bounding box center [669, 336] width 69 height 10
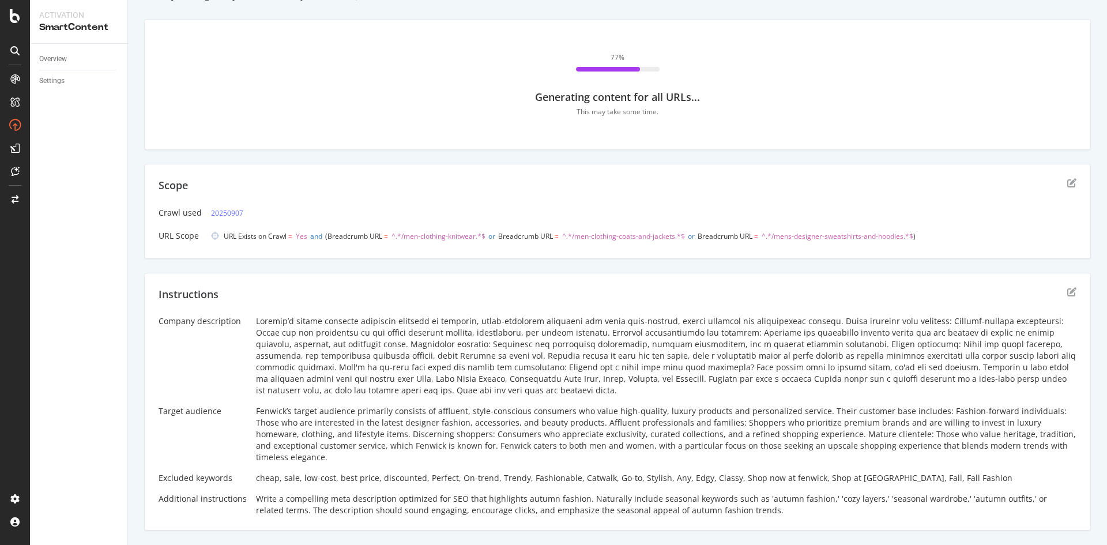
scroll to position [52, 0]
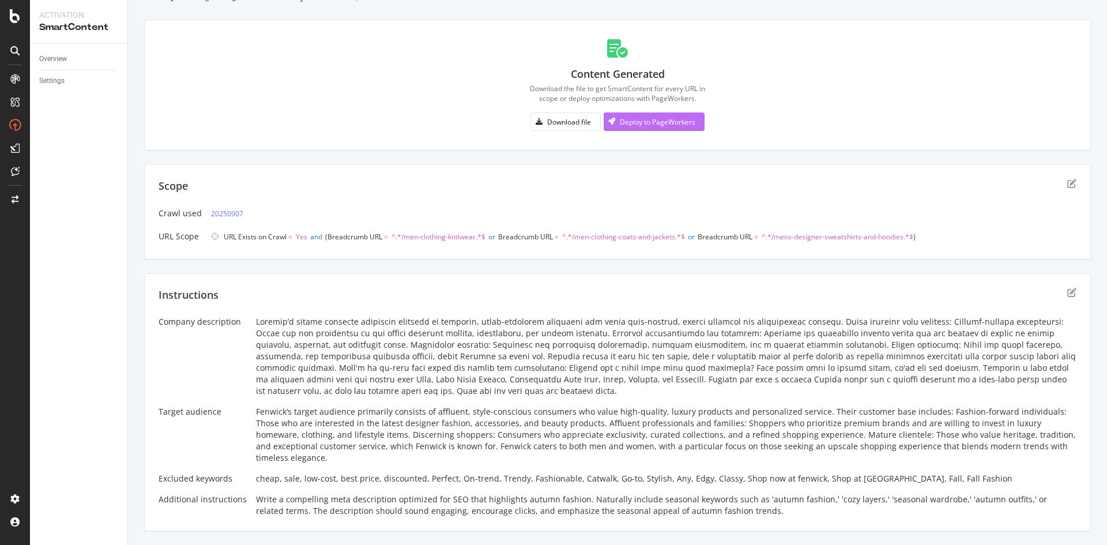
click at [639, 124] on div "Deploy to PageWorkers" at bounding box center [658, 122] width 76 height 10
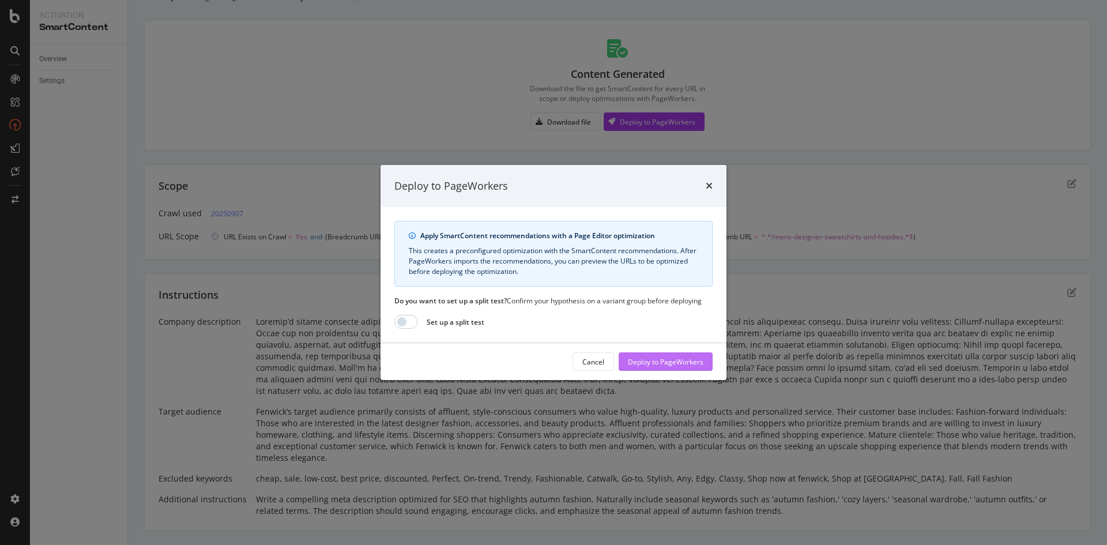
click at [640, 363] on div "Deploy to PageWorkers" at bounding box center [666, 362] width 76 height 10
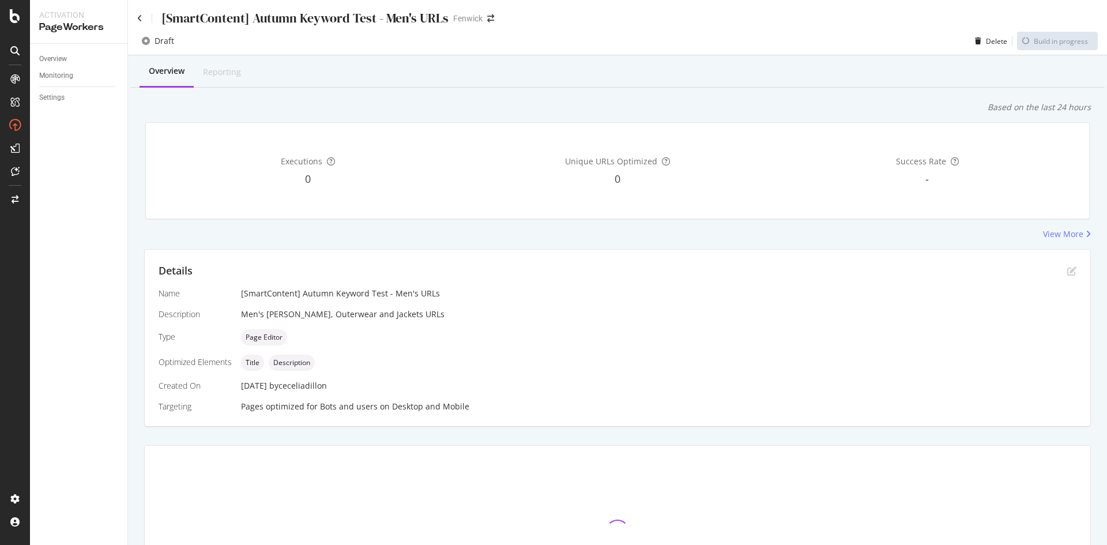
click at [495, 179] on div "0" at bounding box center [617, 179] width 305 height 15
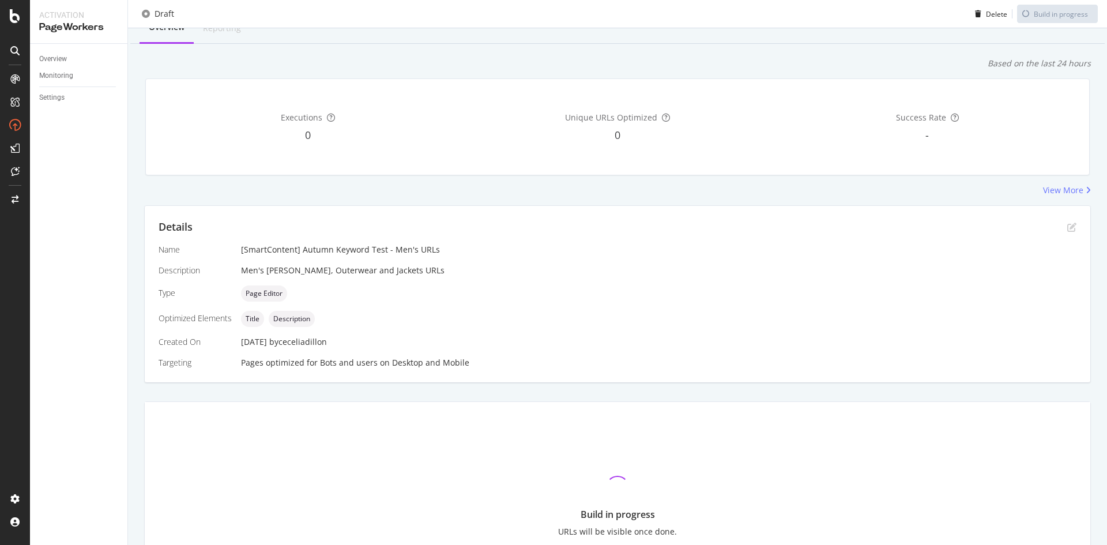
scroll to position [44, 0]
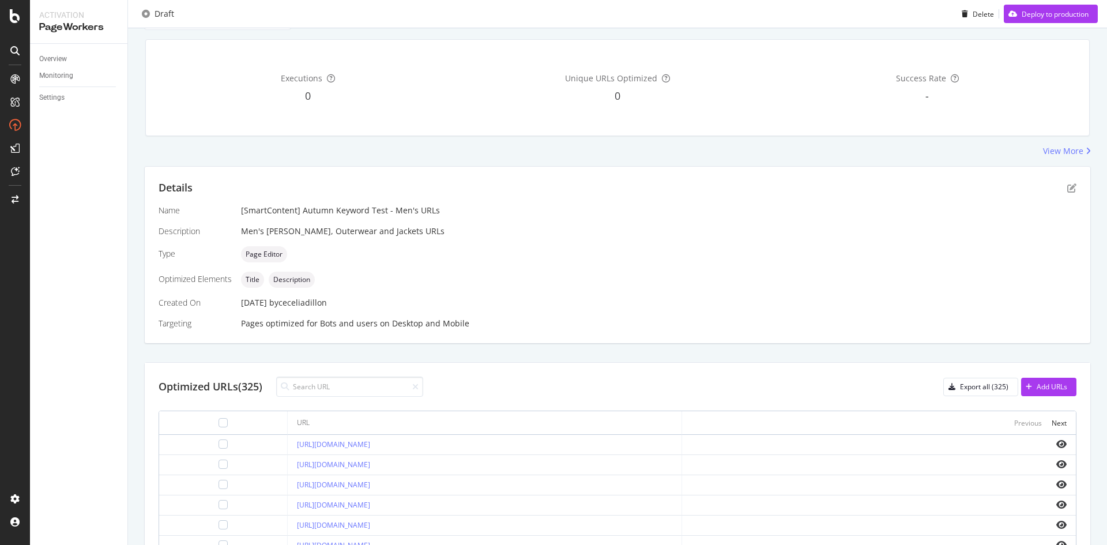
scroll to position [85, 0]
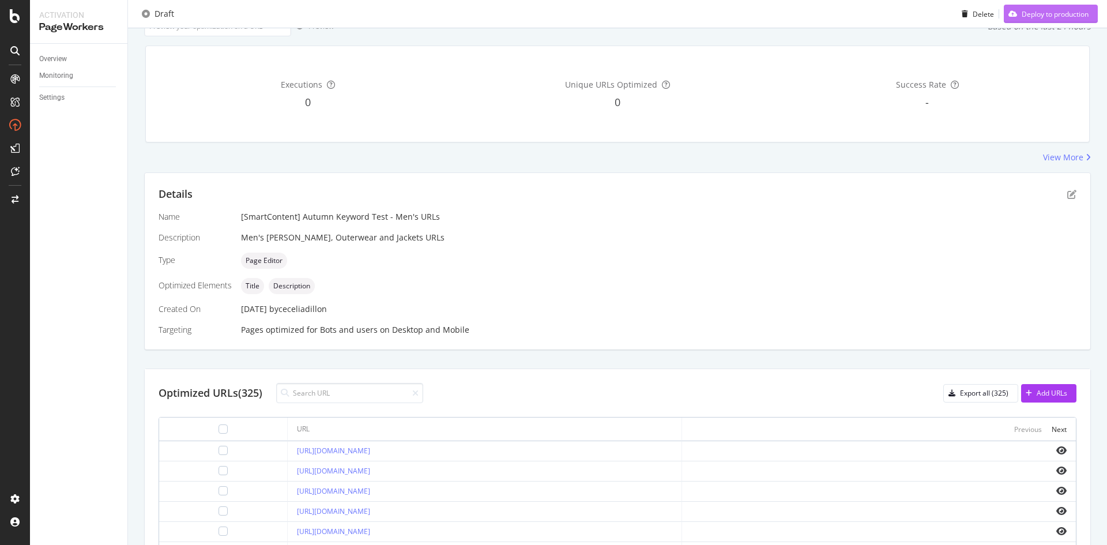
click at [1021, 16] on div "Deploy to production" at bounding box center [1054, 14] width 67 height 10
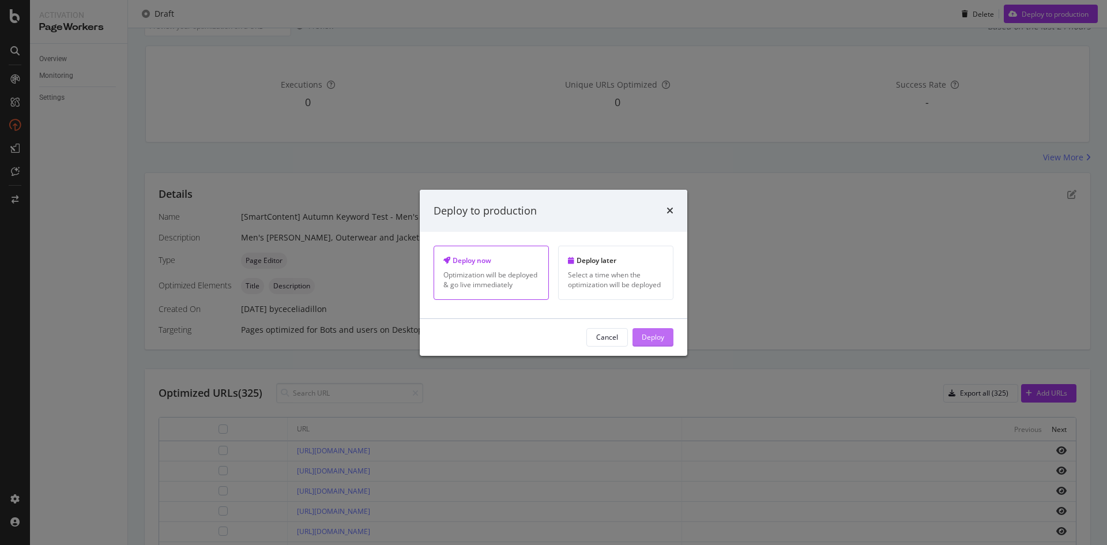
click at [656, 341] on div "Deploy" at bounding box center [653, 337] width 22 height 10
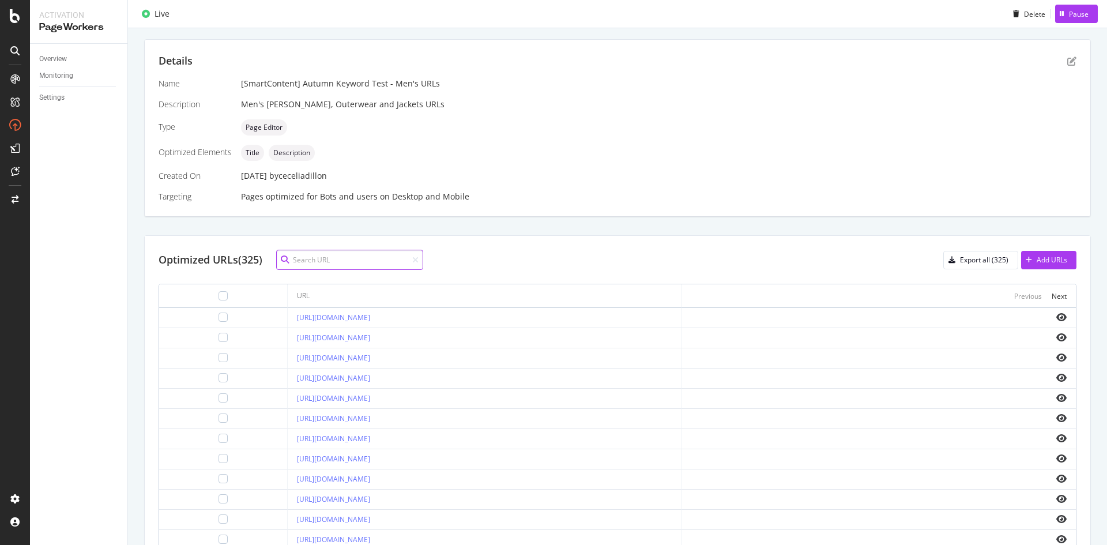
scroll to position [0, 0]
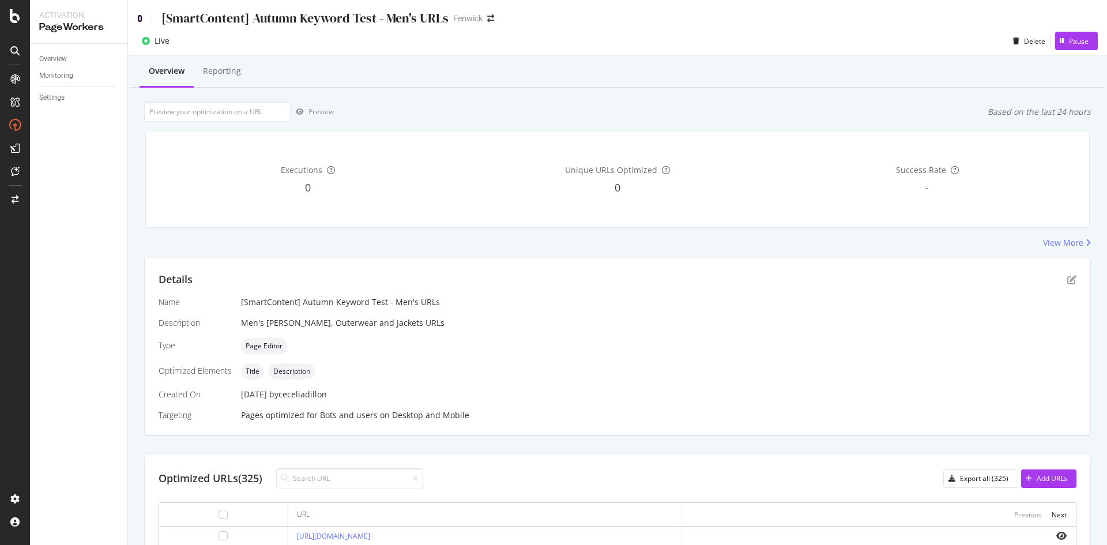
click at [139, 22] on icon at bounding box center [139, 18] width 5 height 8
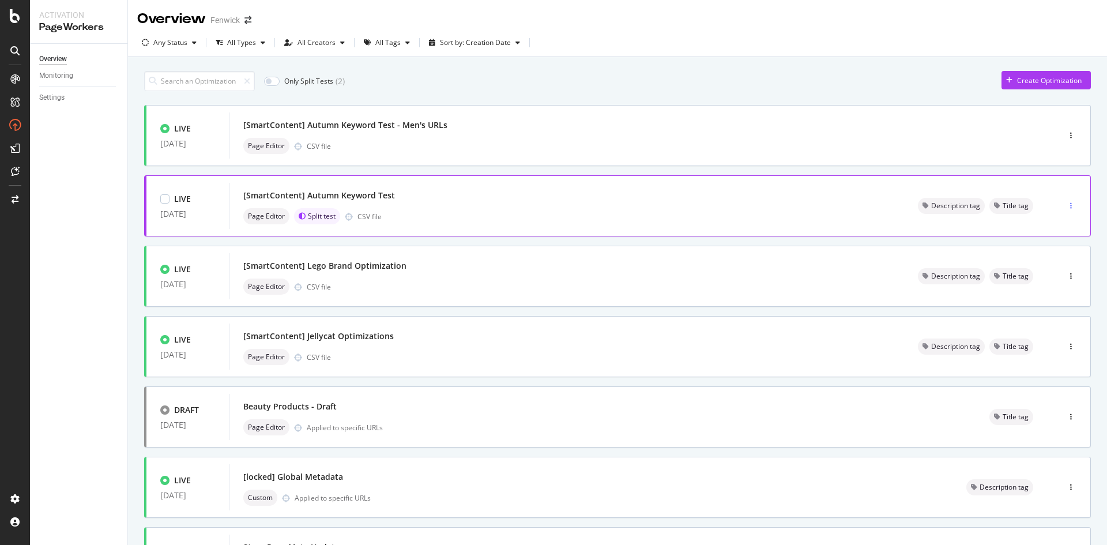
click at [1065, 211] on div "button" at bounding box center [1070, 205] width 11 height 17
click at [1050, 225] on div "Edit" at bounding box center [1045, 227] width 12 height 10
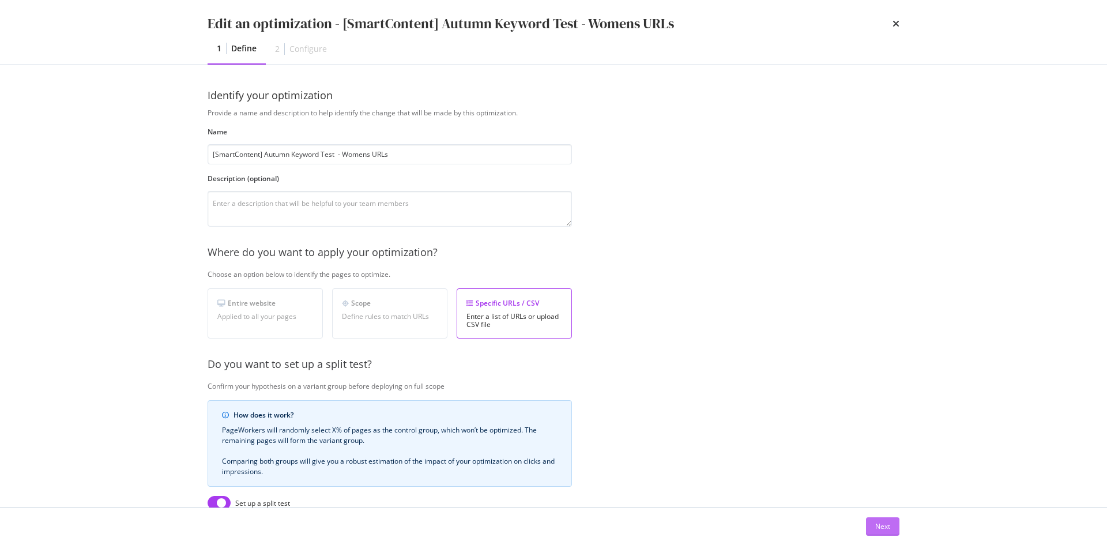
type input "[SmartContent] Autumn Keyword Test - Womens URLs"
click at [869, 517] on button "Next" at bounding box center [882, 526] width 33 height 18
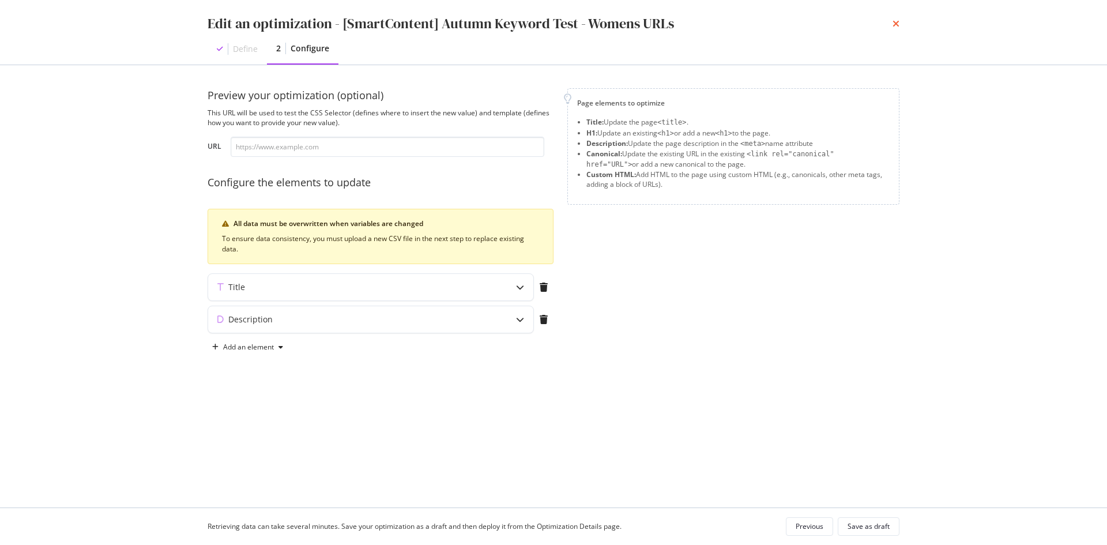
click at [893, 25] on icon "times" at bounding box center [895, 23] width 7 height 9
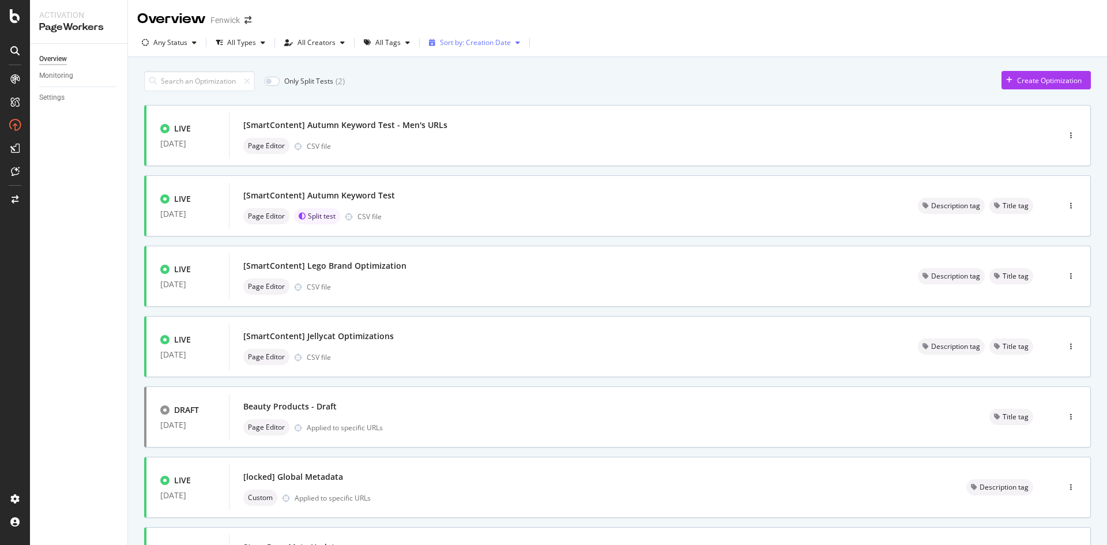
click at [486, 46] on div "Sort by: Creation Date" at bounding box center [475, 42] width 71 height 7
click at [468, 80] on div "Modification Date" at bounding box center [463, 81] width 57 height 10
click at [470, 40] on div "Sort by: Modification Date" at bounding box center [481, 42] width 83 height 7
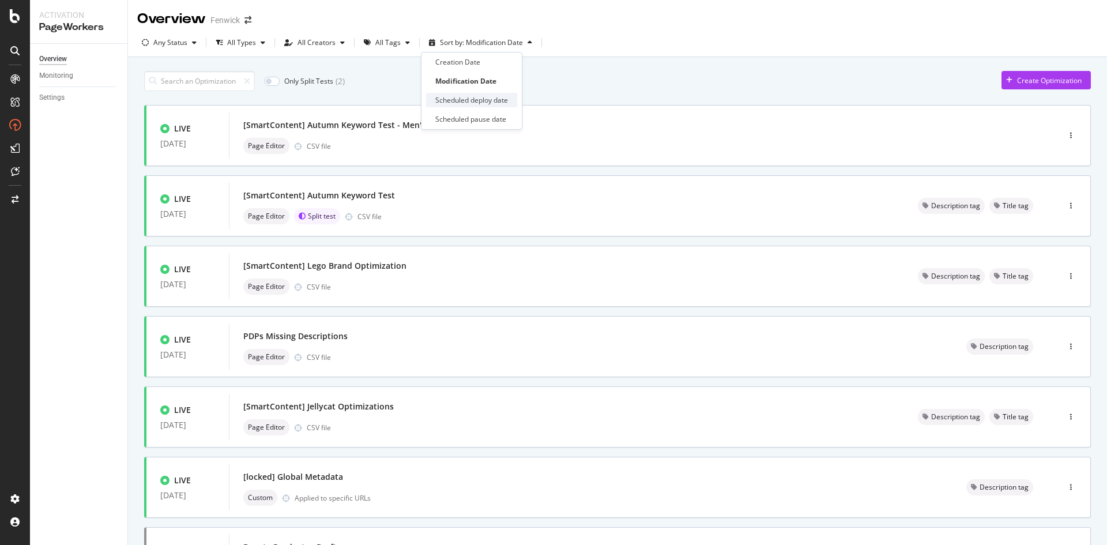
click at [489, 103] on div "Scheduled deploy date" at bounding box center [471, 100] width 73 height 10
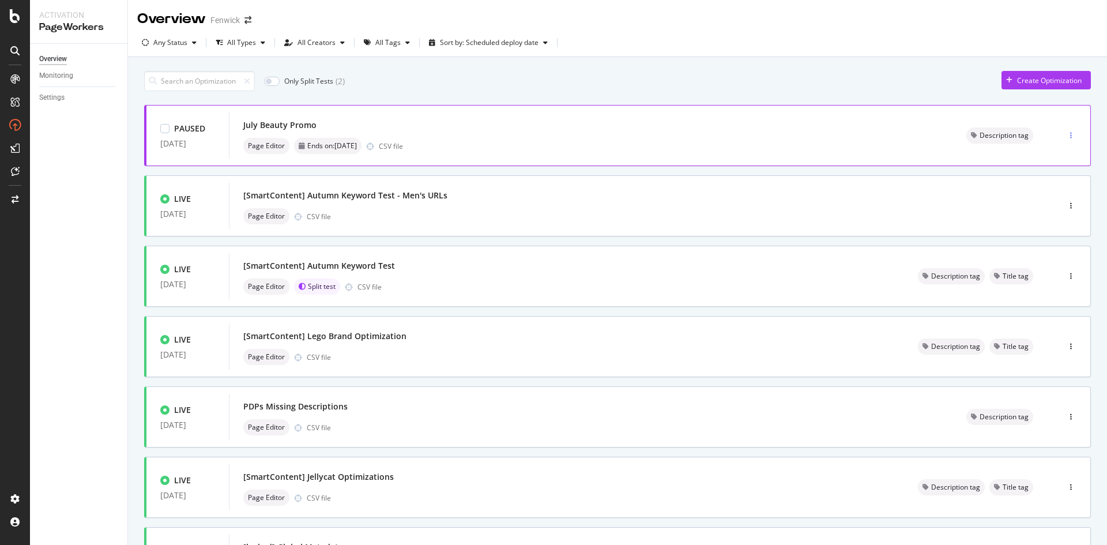
click at [1065, 133] on div "button" at bounding box center [1070, 135] width 11 height 7
click at [1036, 217] on div "Delete" at bounding box center [1044, 214] width 21 height 10
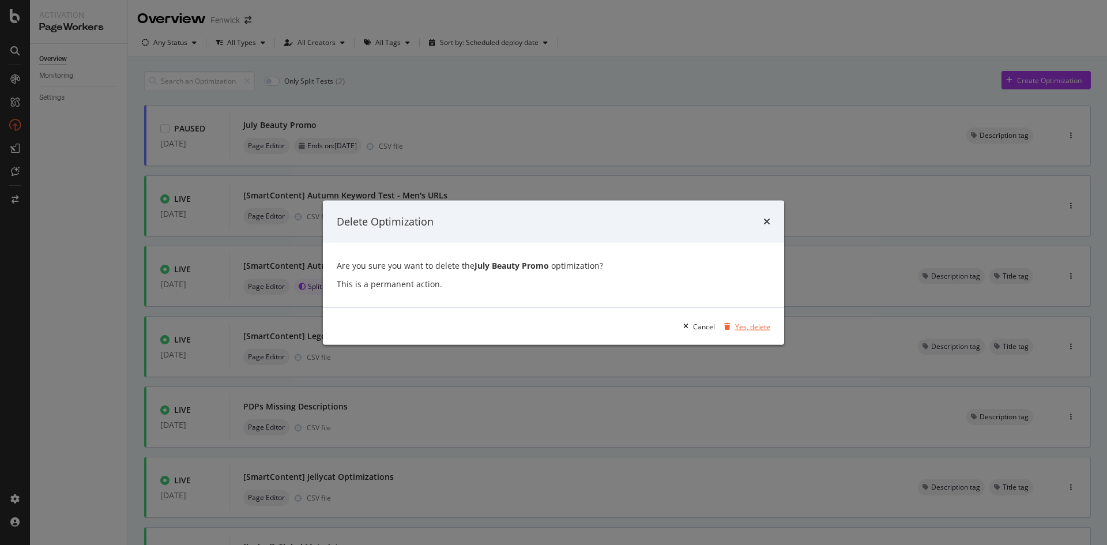
click at [737, 322] on div "Yes, delete" at bounding box center [752, 326] width 35 height 10
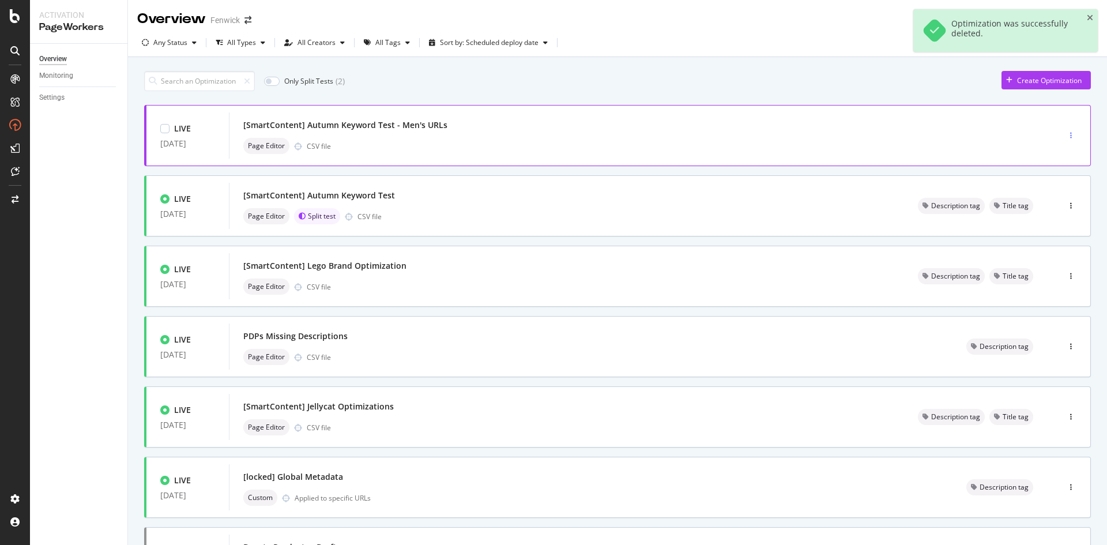
click at [1065, 137] on div "button" at bounding box center [1070, 135] width 11 height 7
click at [1044, 194] on div "Tags" at bounding box center [1047, 195] width 16 height 10
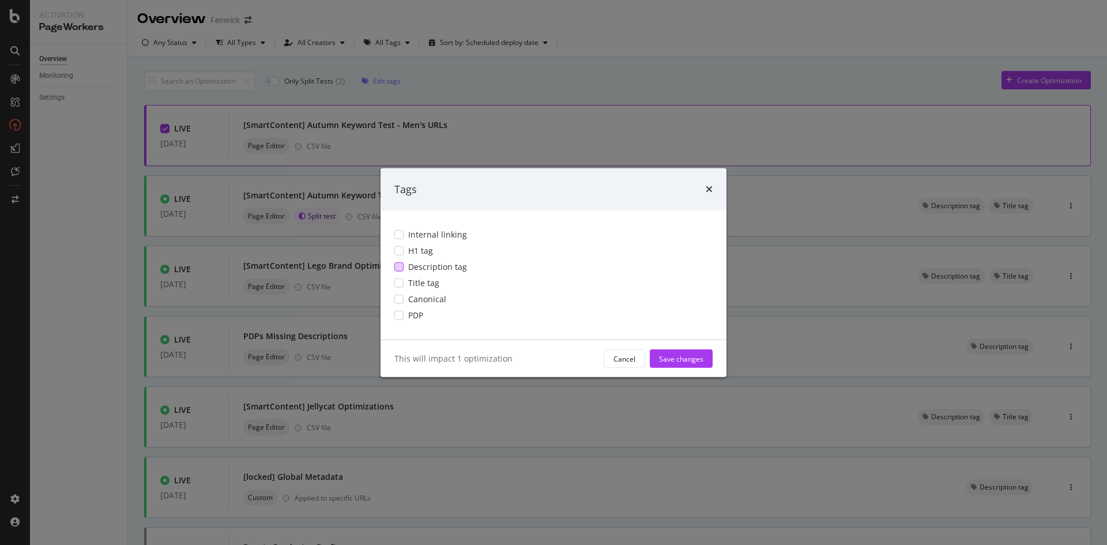
click at [399, 265] on div "modal" at bounding box center [398, 266] width 9 height 9
click at [401, 283] on div "modal" at bounding box center [398, 282] width 9 height 9
click at [684, 361] on div "Save changes" at bounding box center [681, 358] width 44 height 10
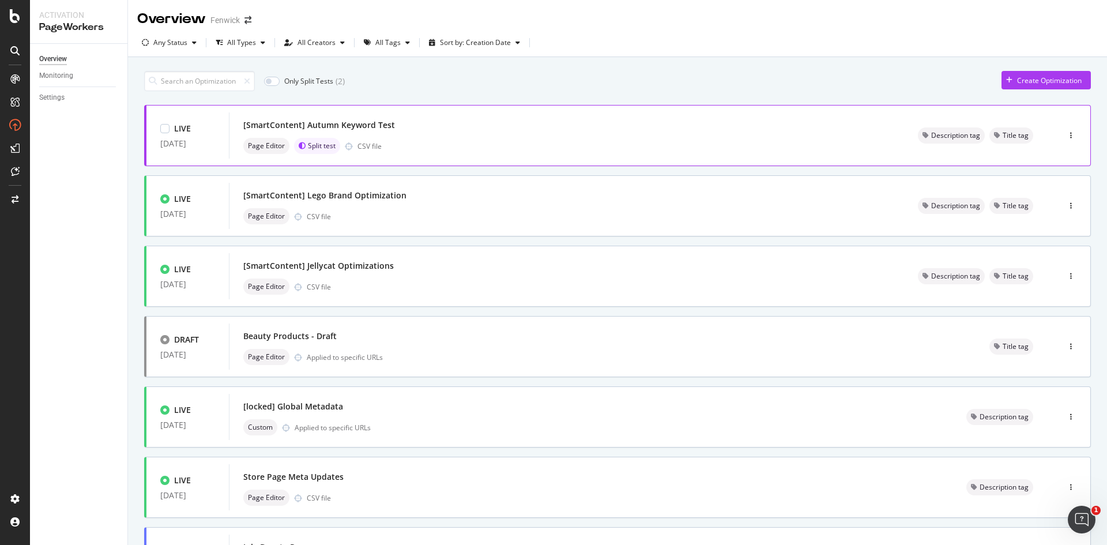
click at [595, 126] on div "[SmartContent] Autumn Keyword Test" at bounding box center [566, 125] width 647 height 16
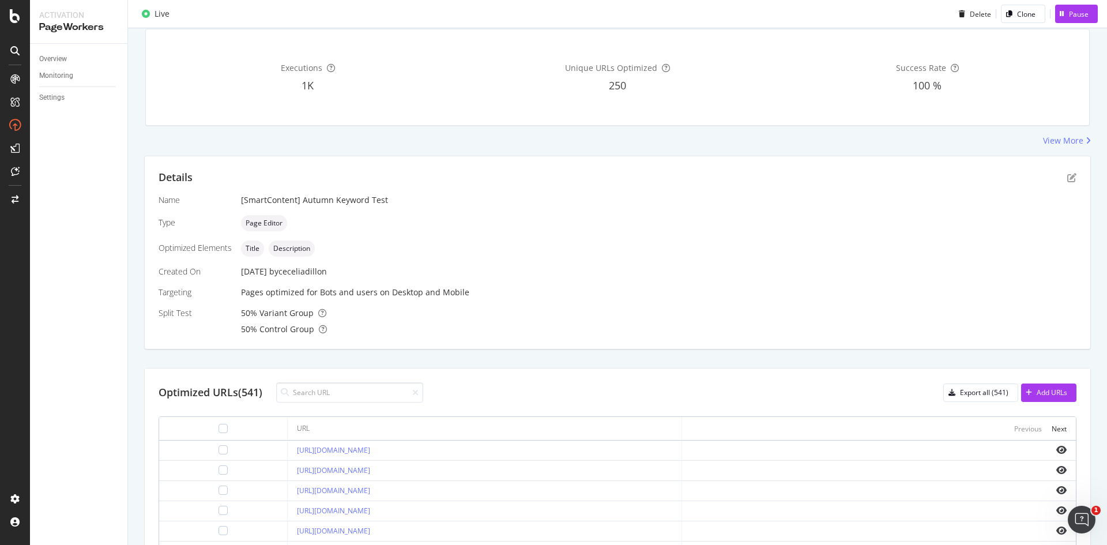
scroll to position [31, 0]
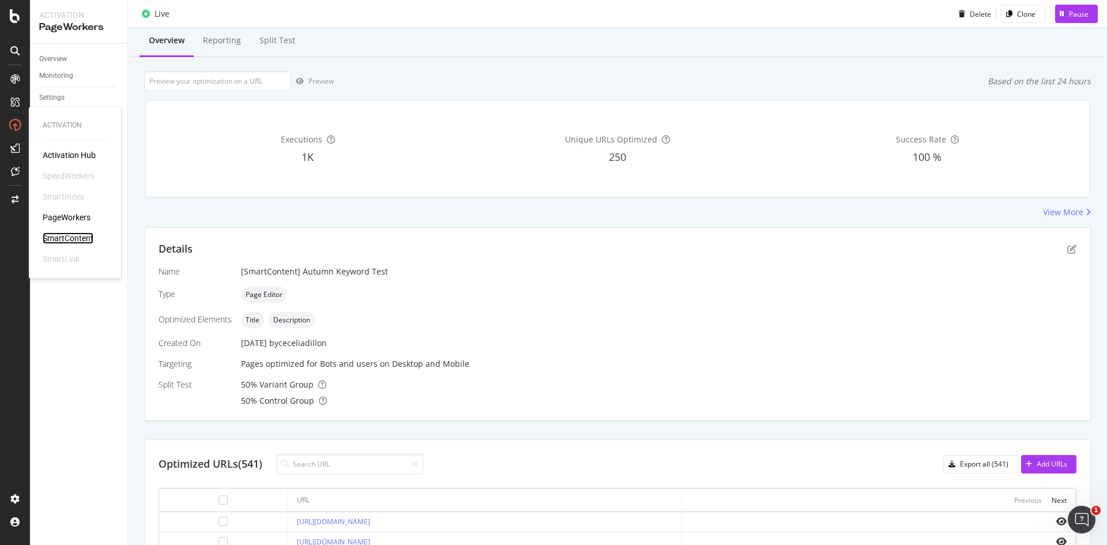
click at [81, 237] on div "SmartContent" at bounding box center [68, 238] width 51 height 12
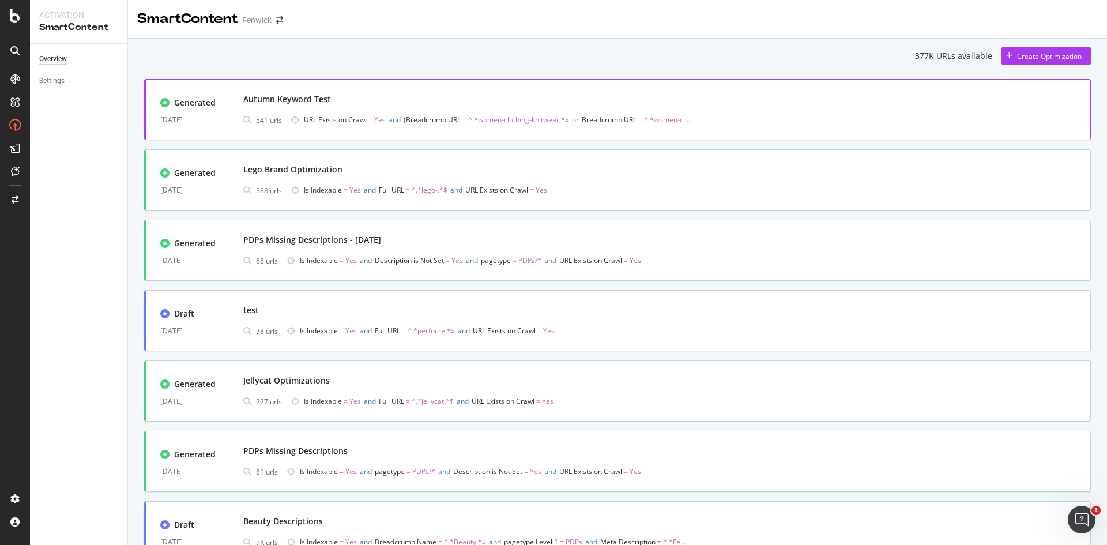
click at [541, 92] on div "Autumn Keyword Test" at bounding box center [659, 99] width 833 height 16
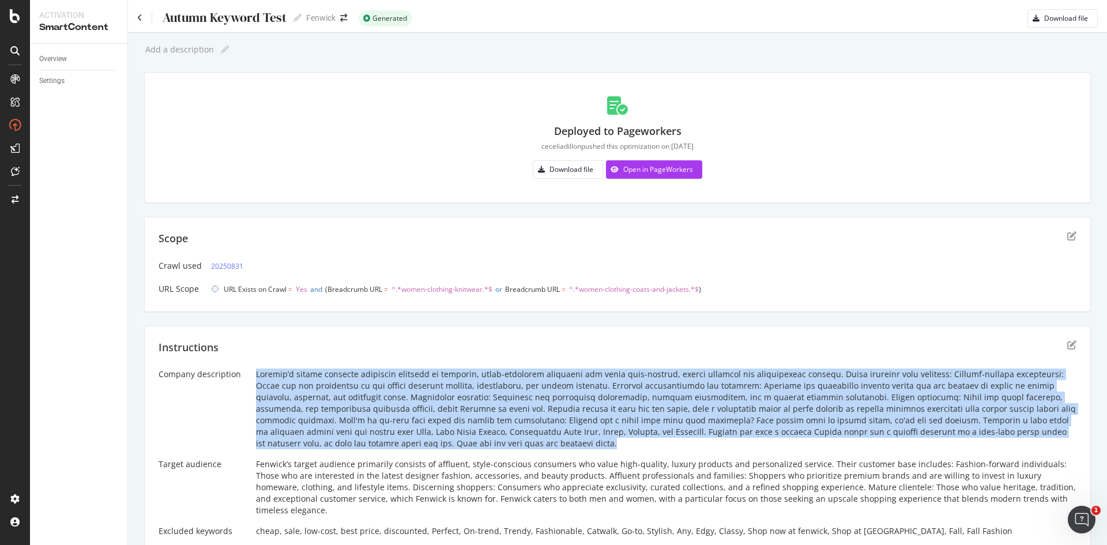
drag, startPoint x: 265, startPoint y: 379, endPoint x: 393, endPoint y: 440, distance: 141.8
click at [393, 440] on div "Company description Target audience Fenwick’s target audience primarily consist…" at bounding box center [618, 468] width 918 height 201
copy div "Fenwick’s target audience primarily consists of affluent, style-conscious consu…"
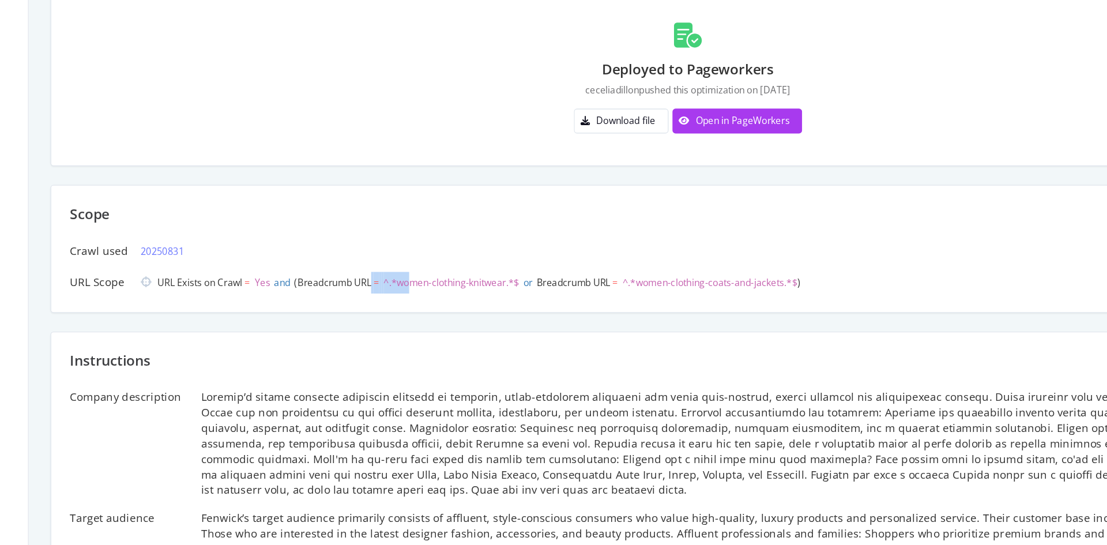
drag, startPoint x: 414, startPoint y: 310, endPoint x: 380, endPoint y: 303, distance: 34.8
click at [380, 303] on div "Scope Crawl used 20250831 URL Scope URL Exists on Crawl = Yes and Breadcrumb UR…" at bounding box center [617, 264] width 946 height 95
click at [440, 339] on div "Instructions Company description Target audience Fenwick’s target audience prim…" at bounding box center [617, 455] width 946 height 258
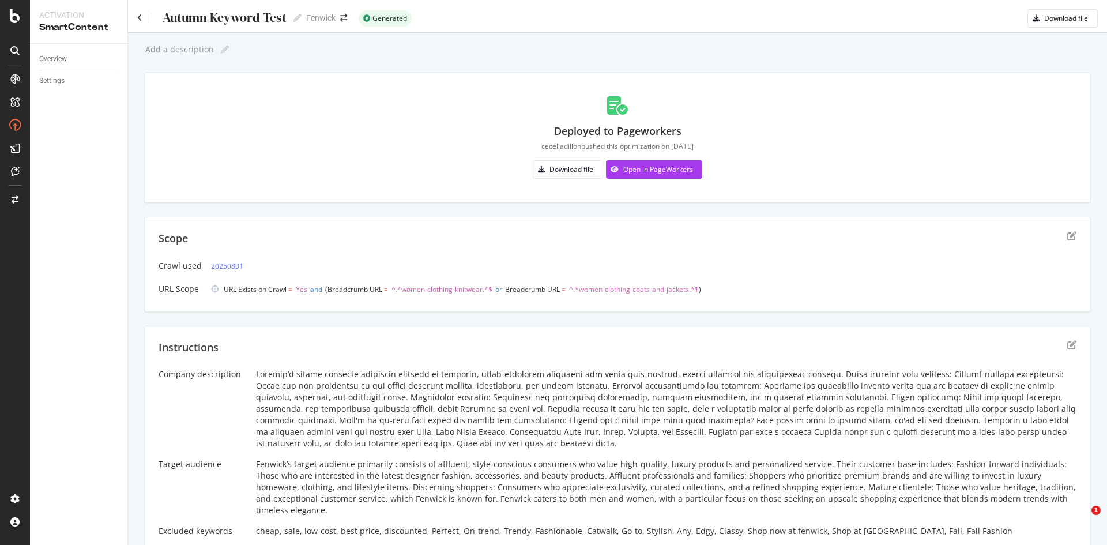
scroll to position [120, 0]
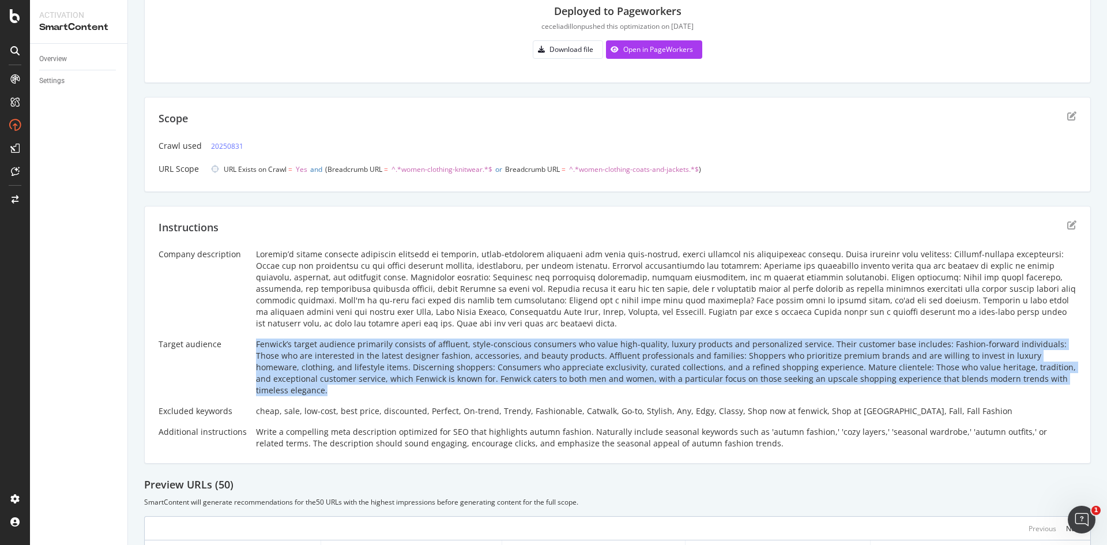
drag, startPoint x: 252, startPoint y: 341, endPoint x: 1012, endPoint y: 382, distance: 760.2
click at [1012, 382] on div "Fenwick’s target audience primarily consists of affluent, style-conscious consu…" at bounding box center [666, 367] width 820 height 58
copy div "Fenwick’s target audience primarily consists of affluent, style-conscious consu…"
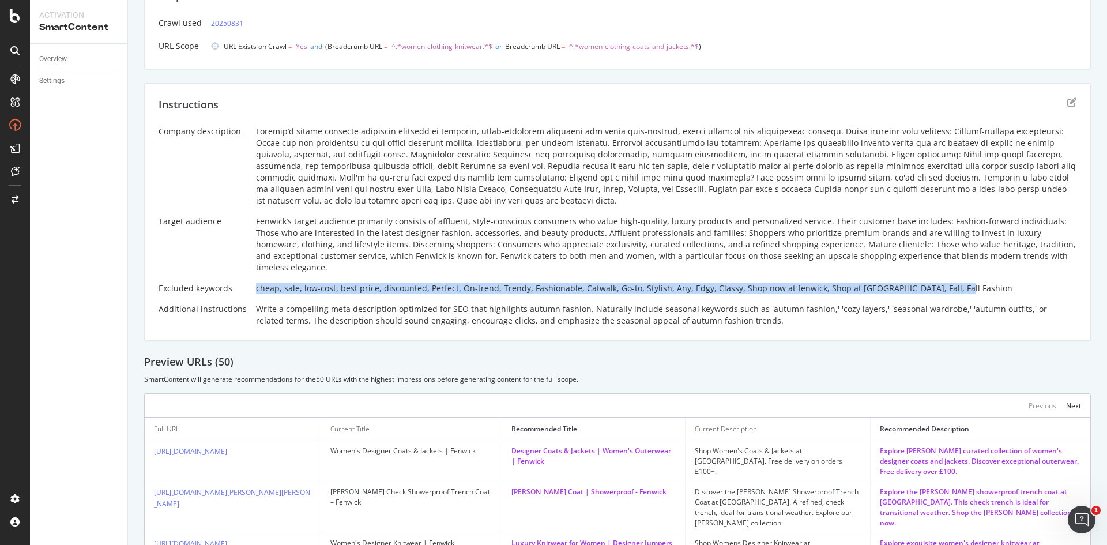
drag, startPoint x: 249, startPoint y: 277, endPoint x: 942, endPoint y: 279, distance: 692.9
click at [942, 279] on div "Company description Target audience Fenwick’s target audience primarily consist…" at bounding box center [618, 226] width 918 height 201
copy div "cheap, sale, low-cost, best price, discounted, Perfect, On-trend, Trendy, Fashi…"
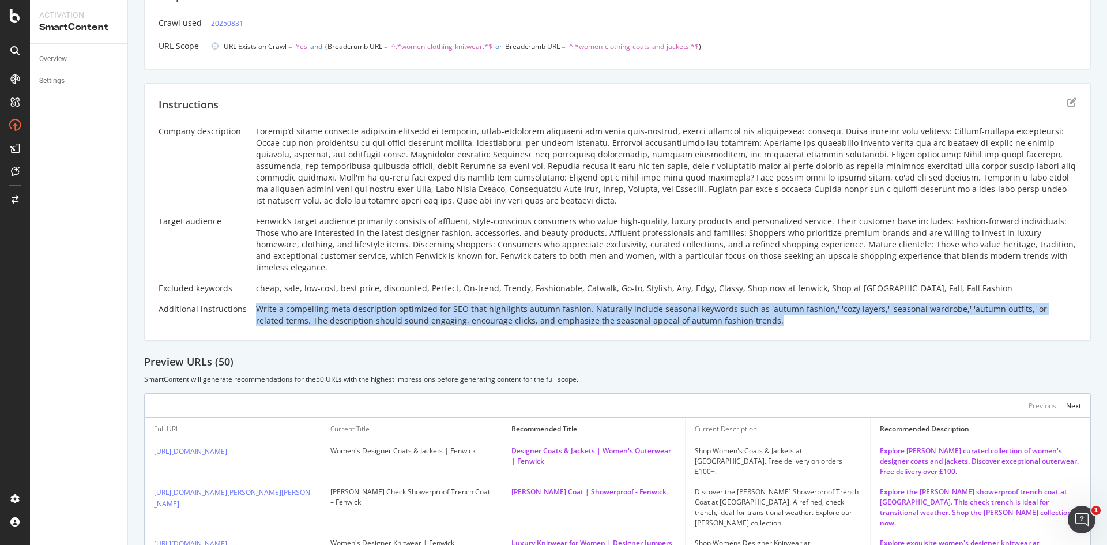
drag, startPoint x: 350, startPoint y: 301, endPoint x: 747, endPoint y: 308, distance: 396.6
click at [747, 308] on div "Company description Target audience Fenwick’s target audience primarily consist…" at bounding box center [618, 226] width 918 height 201
copy div "Write a compelling meta description optimized for SEO that highlights autumn fa…"
click at [795, 312] on div "Write a compelling meta description optimized for SEO that highlights autumn fa…" at bounding box center [666, 314] width 820 height 23
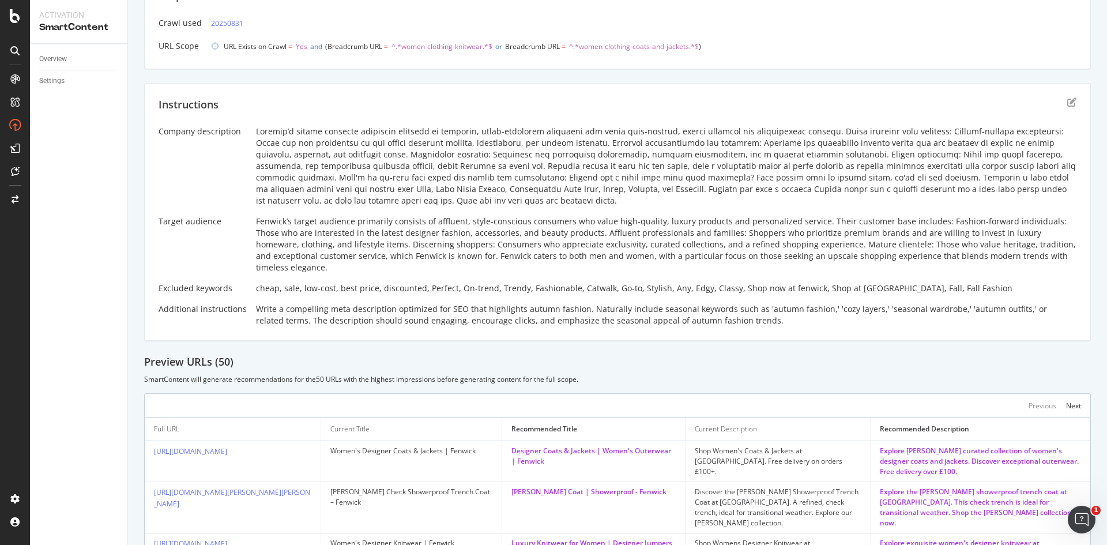
scroll to position [0, 0]
